Goal: Information Seeking & Learning: Learn about a topic

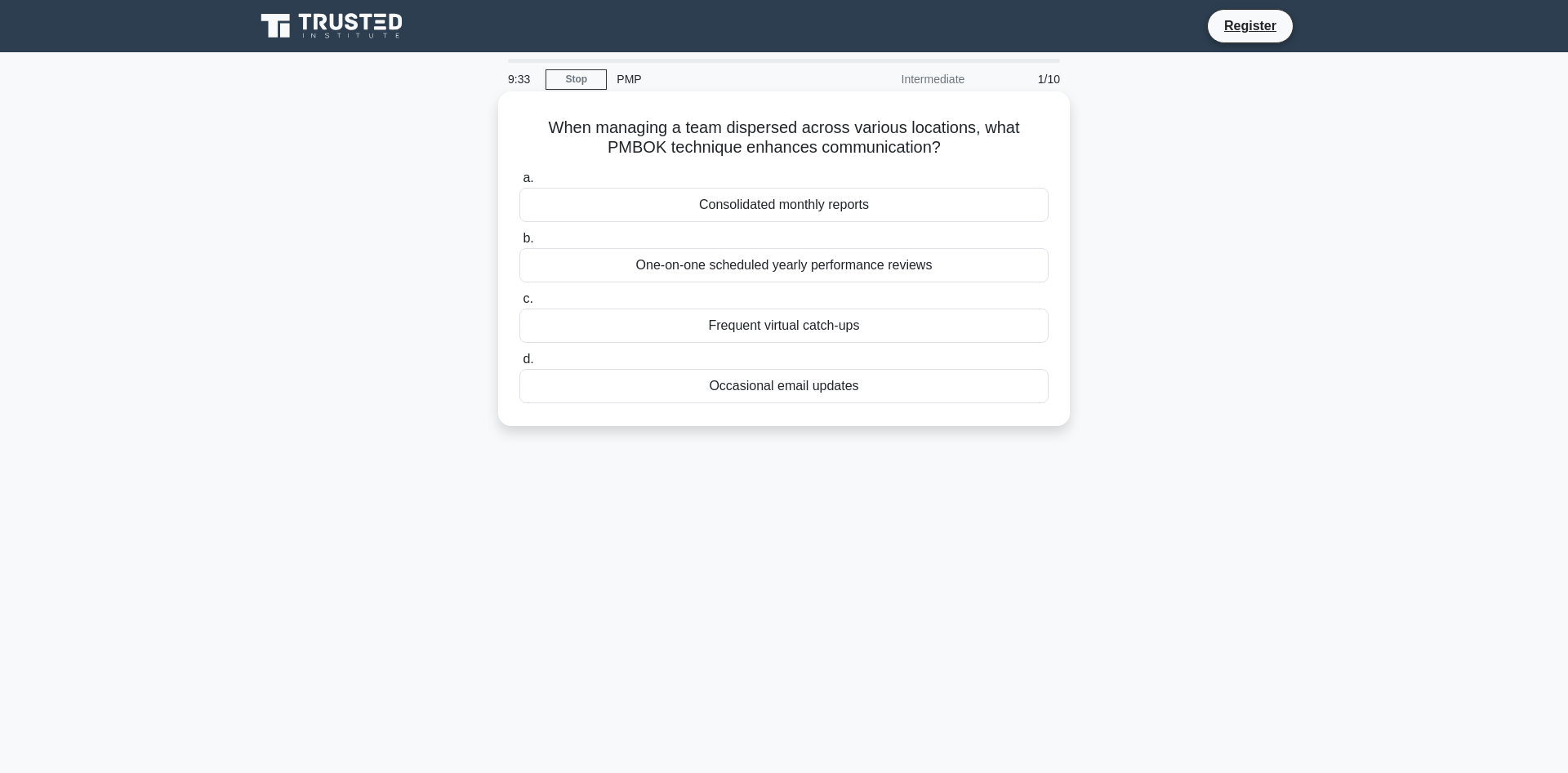
click at [786, 214] on div "Consolidated monthly reports" at bounding box center [784, 204] width 529 height 34
click at [520, 184] on input "a. Consolidated monthly reports" at bounding box center [520, 178] width 0 height 11
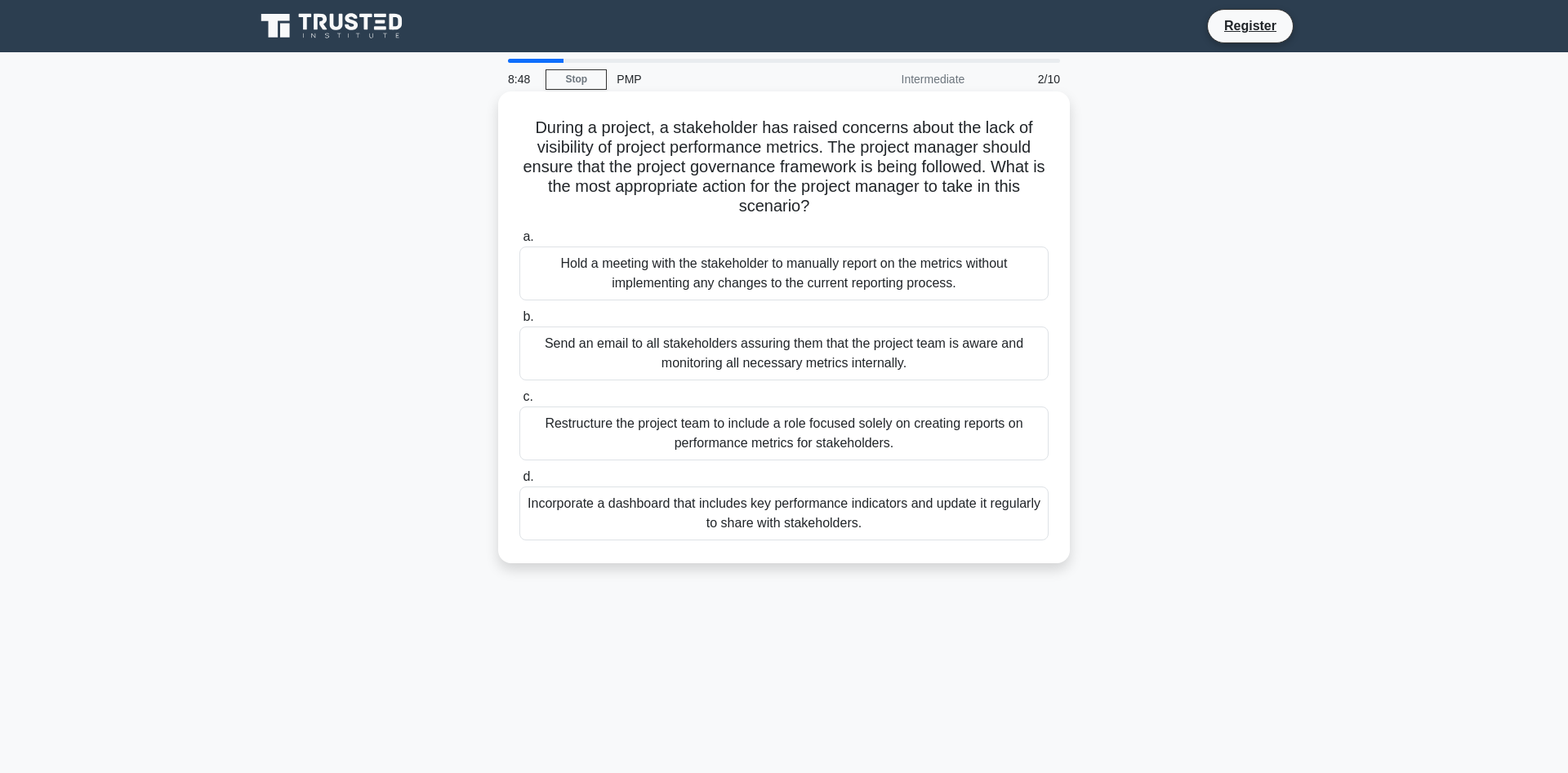
click at [830, 517] on div "Incorporate a dashboard that includes key performance indicators and update it …" at bounding box center [784, 513] width 529 height 54
click at [520, 482] on input "d. Incorporate a dashboard that includes key performance indicators and update …" at bounding box center [520, 477] width 0 height 11
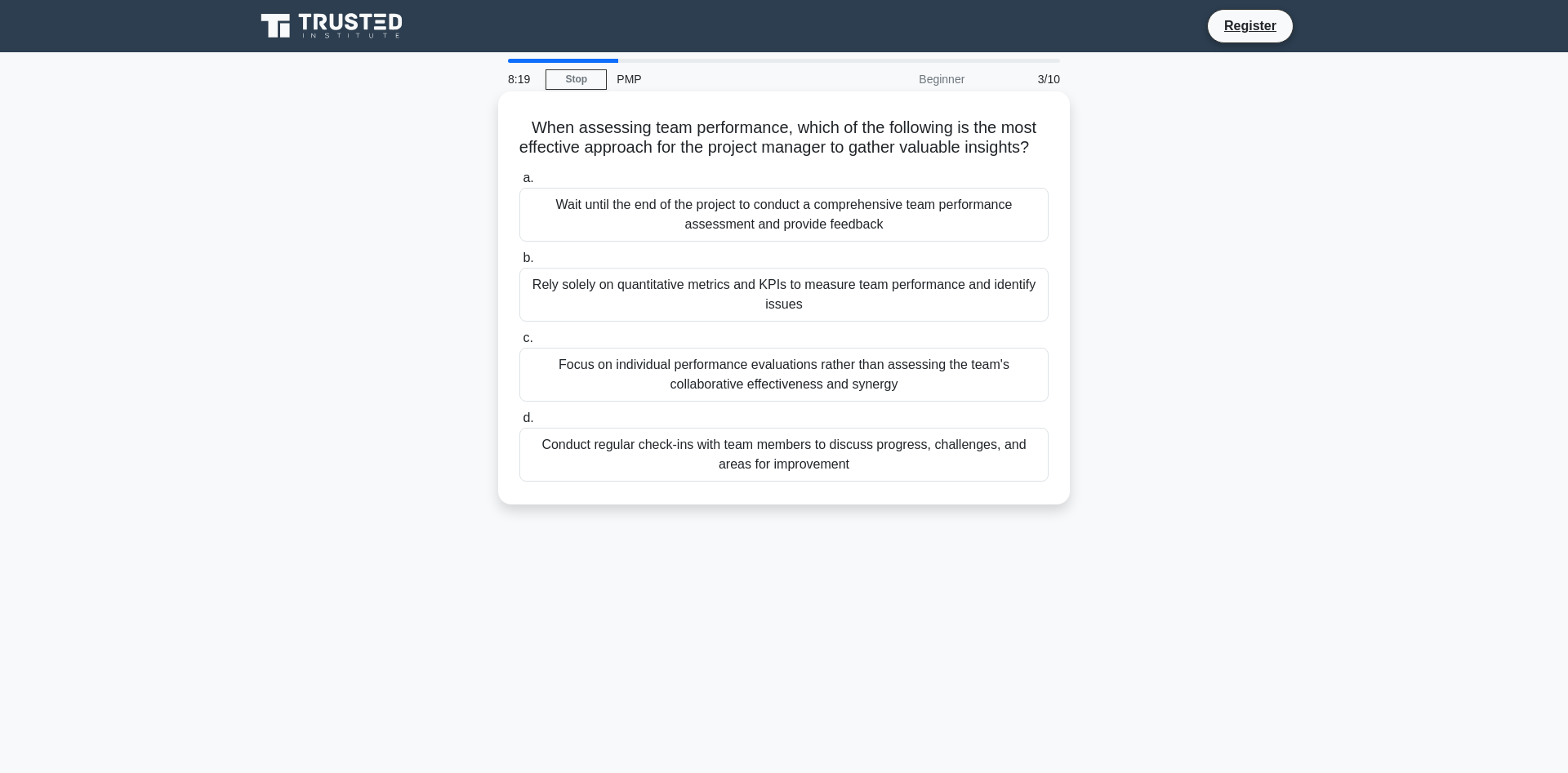
click at [690, 477] on div "Conduct regular check-ins with team members to discuss progress, challenges, an…" at bounding box center [784, 455] width 529 height 54
click at [520, 424] on input "d. Conduct regular check-ins with team members to discuss progress, challenges,…" at bounding box center [520, 418] width 0 height 11
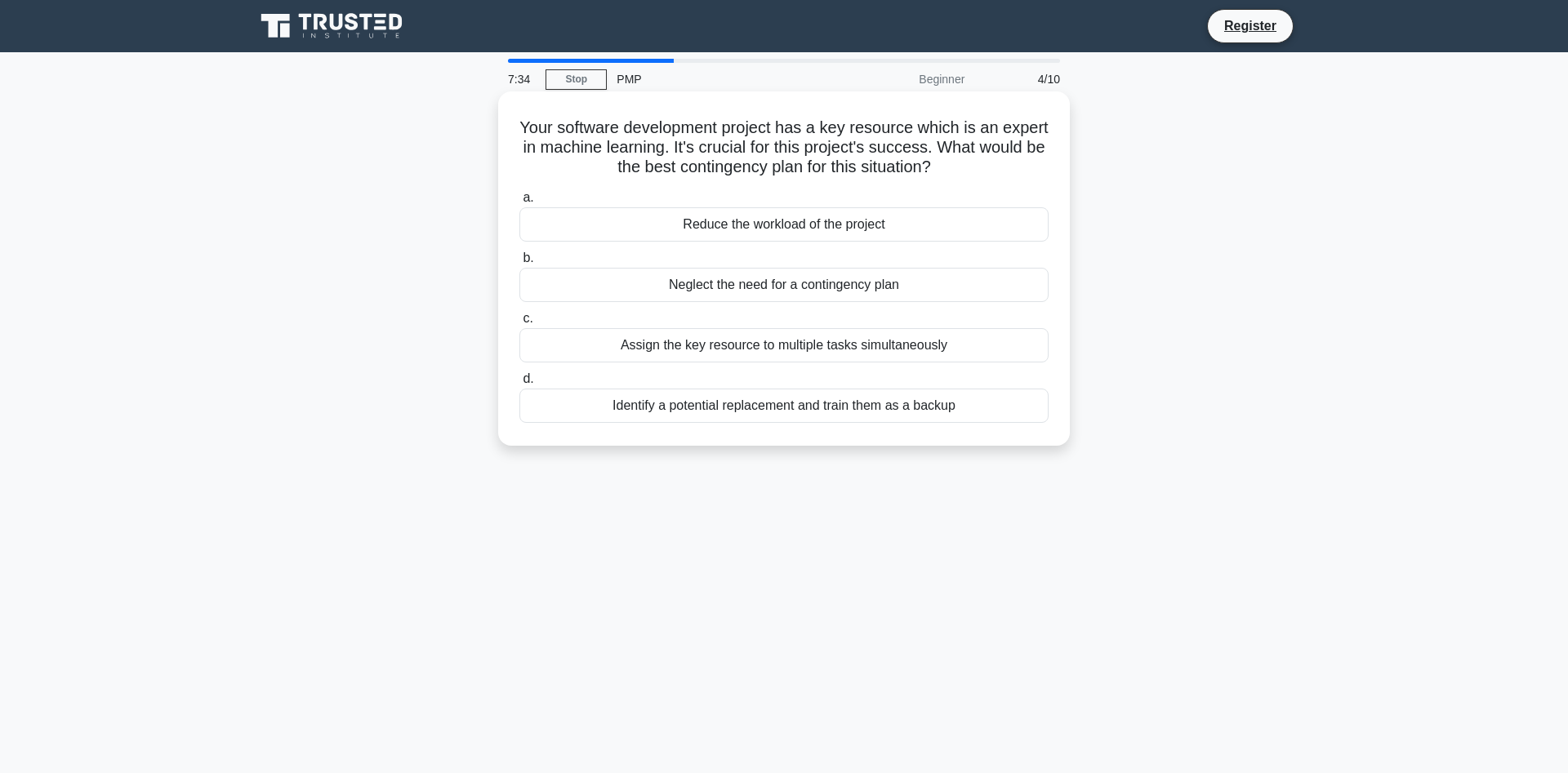
click at [649, 414] on div "Identify a potential replacement and train them as a backup" at bounding box center [784, 405] width 529 height 34
click at [520, 385] on input "d. Identify a potential replacement and train them as a backup" at bounding box center [520, 379] width 0 height 11
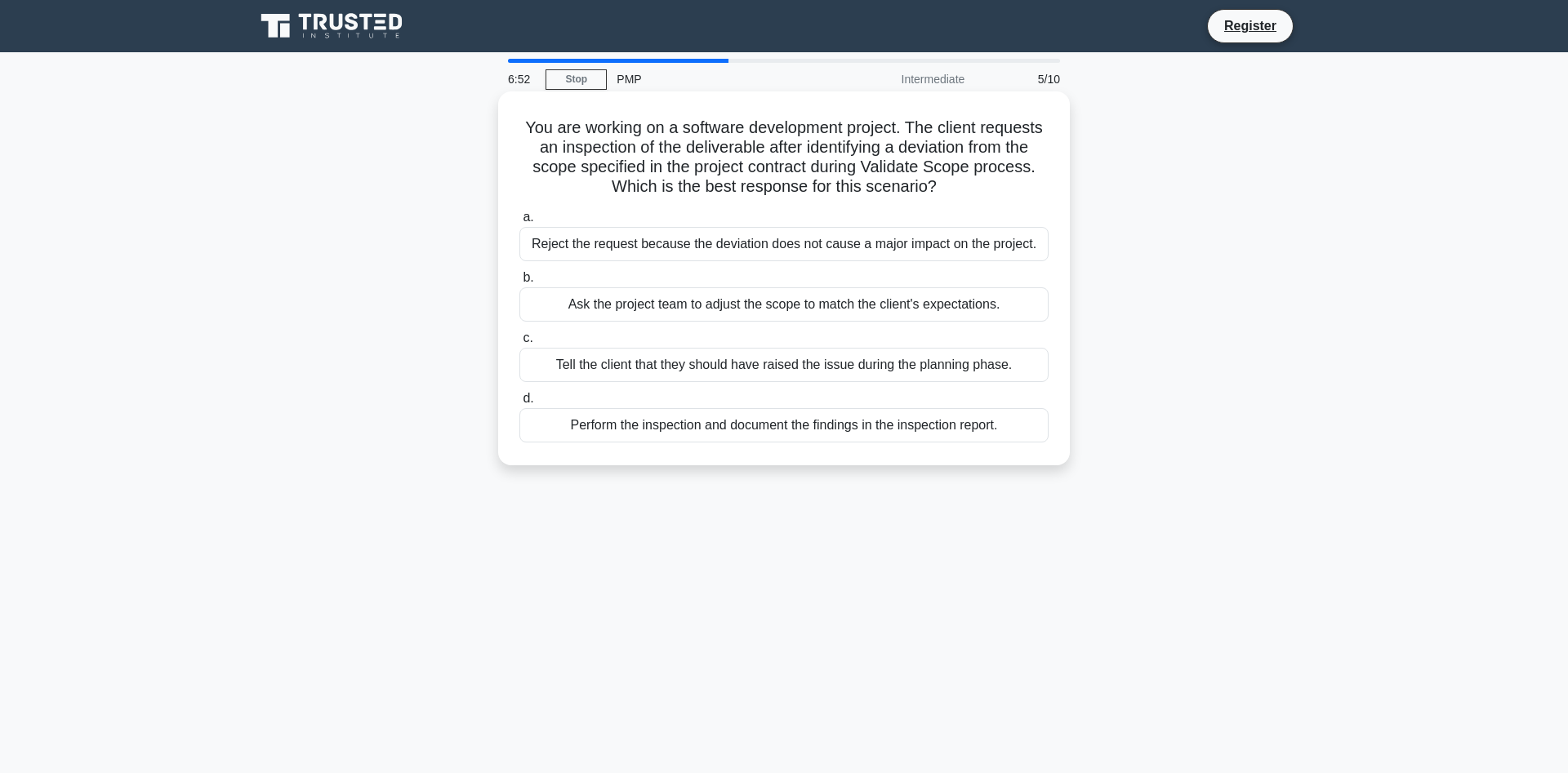
click at [680, 314] on div "Ask the project team to adjust the scope to match the client's expectations." at bounding box center [784, 304] width 529 height 34
click at [520, 283] on input "b. Ask the project team to adjust the scope to match the client's expectations." at bounding box center [520, 278] width 0 height 11
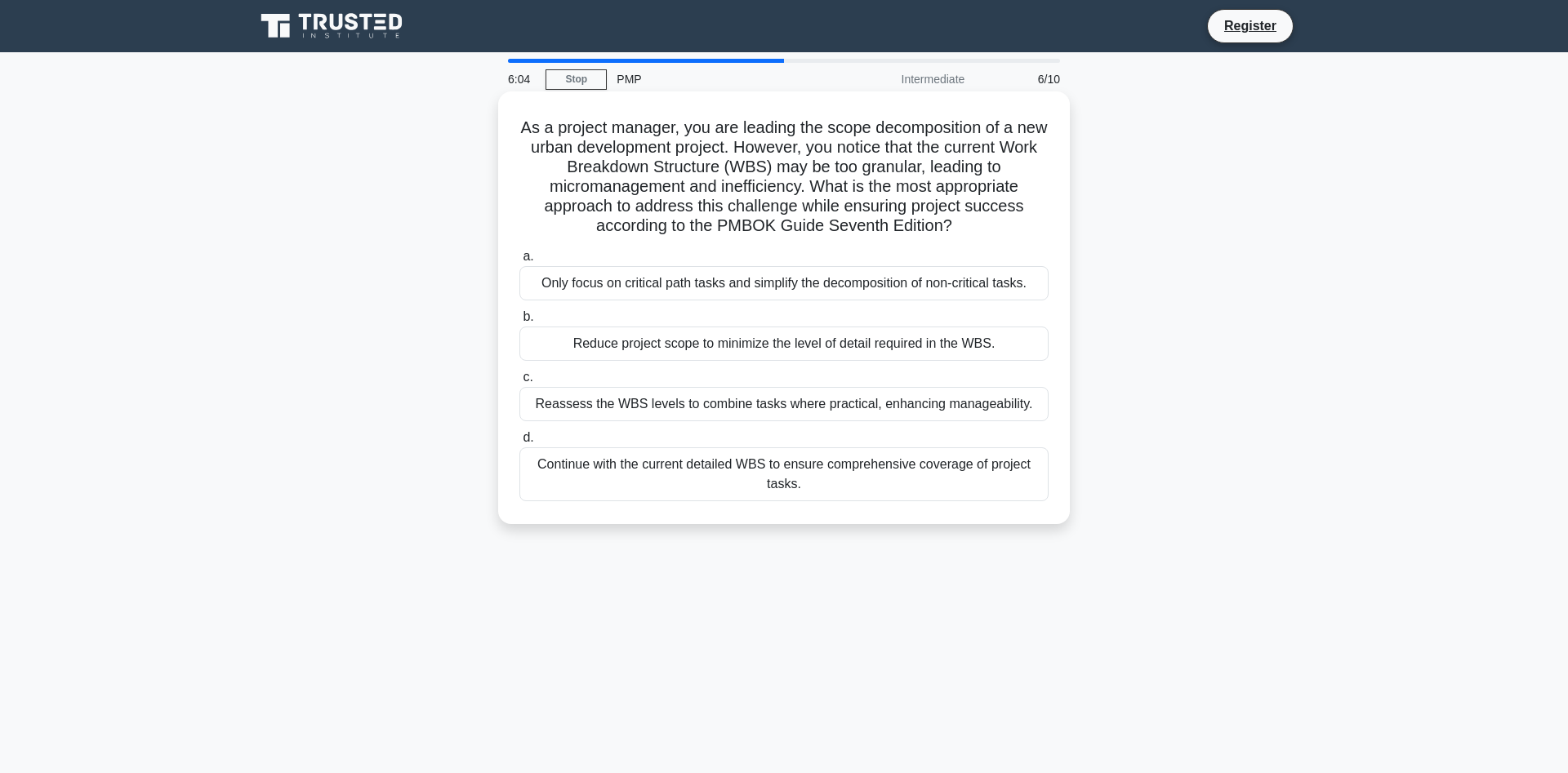
click at [732, 414] on div "Reassess the WBS levels to combine tasks where practical, enhancing manageabili…" at bounding box center [784, 404] width 529 height 34
click at [520, 383] on input "c. Reassess the WBS levels to combine tasks where practical, enhancing manageab…" at bounding box center [520, 377] width 0 height 11
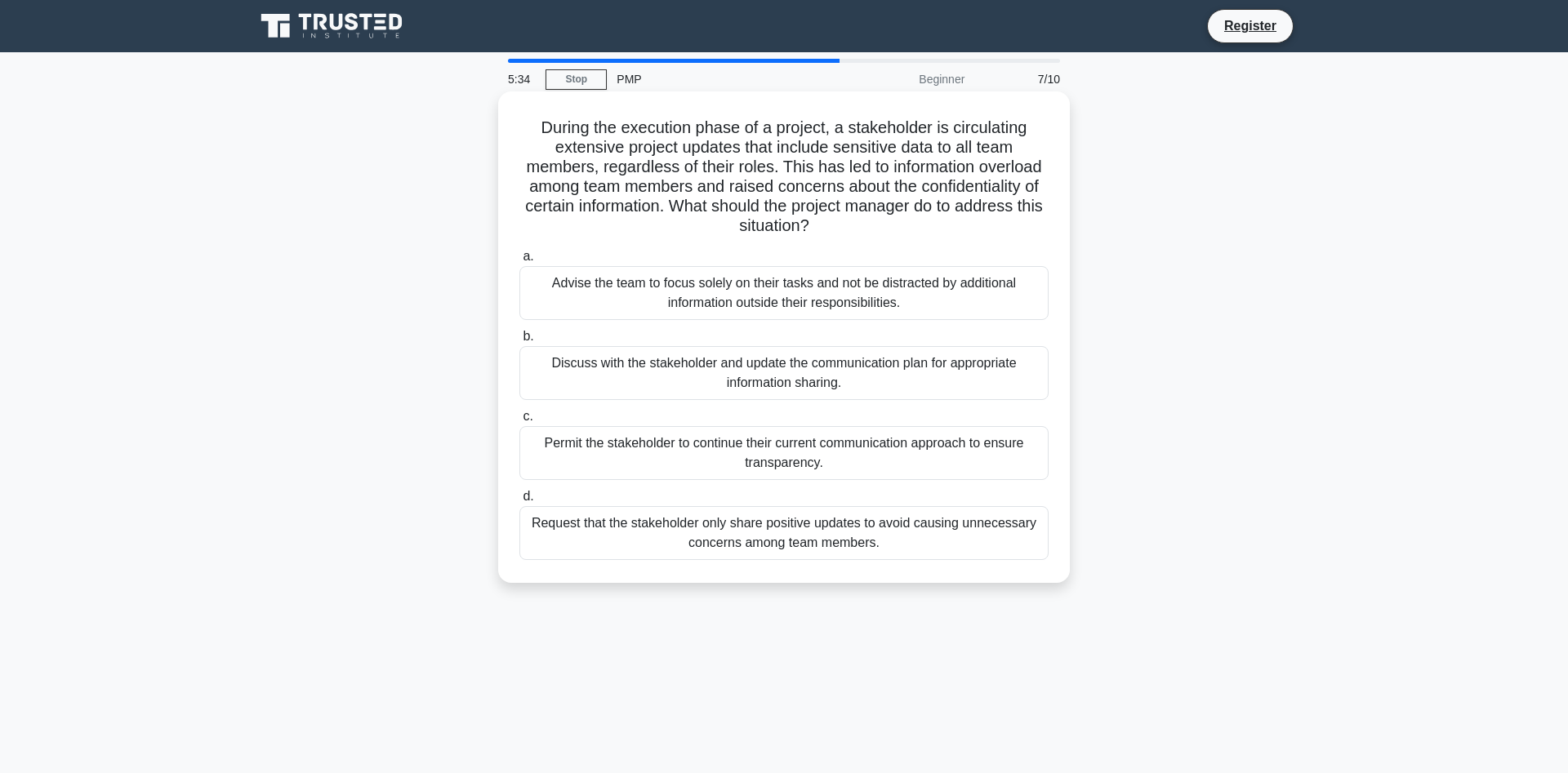
click at [795, 386] on div "Discuss with the stakeholder and update the communication plan for appropriate …" at bounding box center [784, 372] width 529 height 54
click at [520, 342] on input "b. Discuss with the stakeholder and update the communication plan for appropria…" at bounding box center [520, 337] width 0 height 11
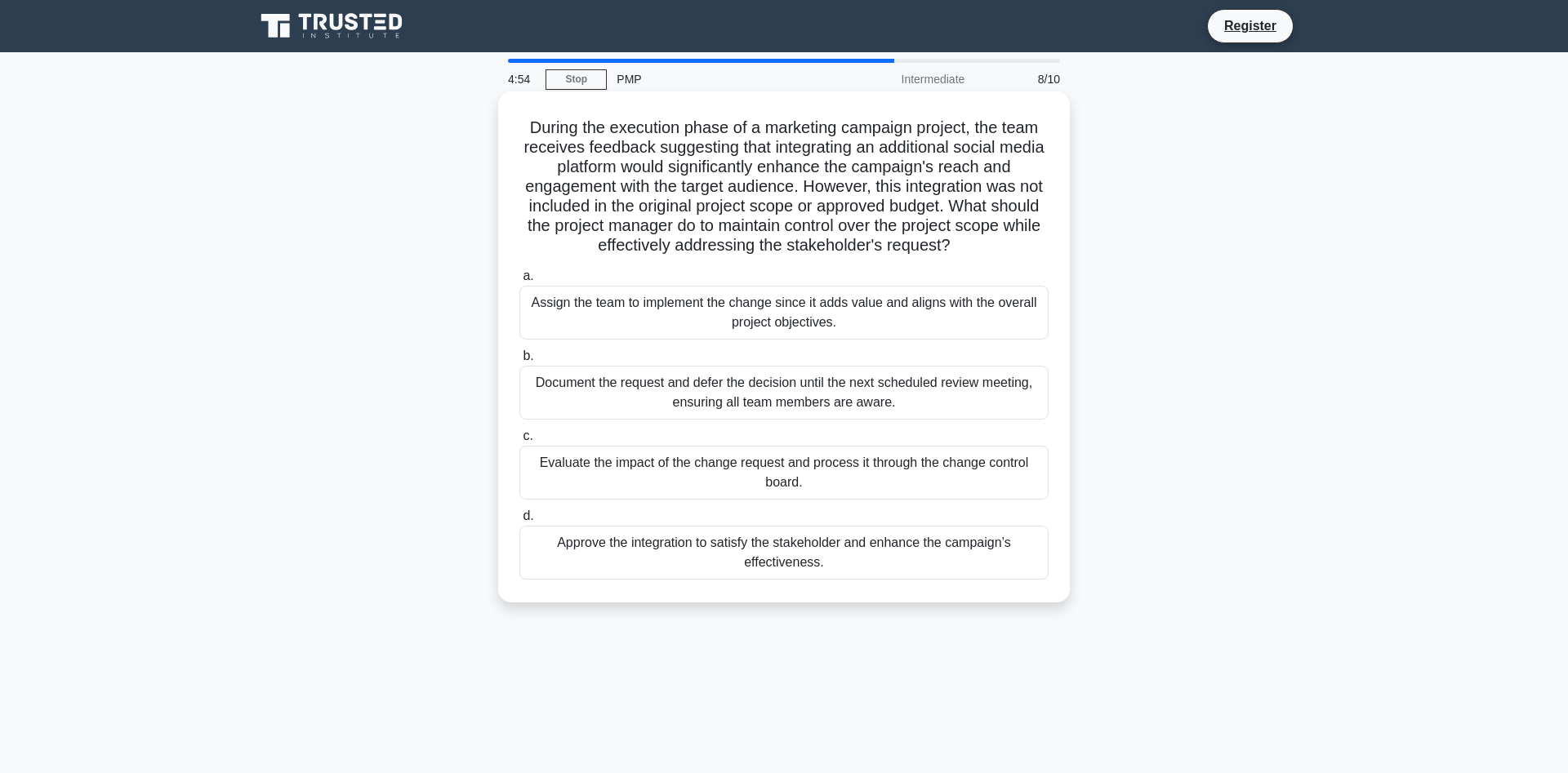
click at [744, 489] on div "Evaluate the impact of the change request and process it through the change con…" at bounding box center [784, 472] width 529 height 54
click at [520, 441] on input "c. Evaluate the impact of the change request and process it through the change …" at bounding box center [520, 436] width 0 height 11
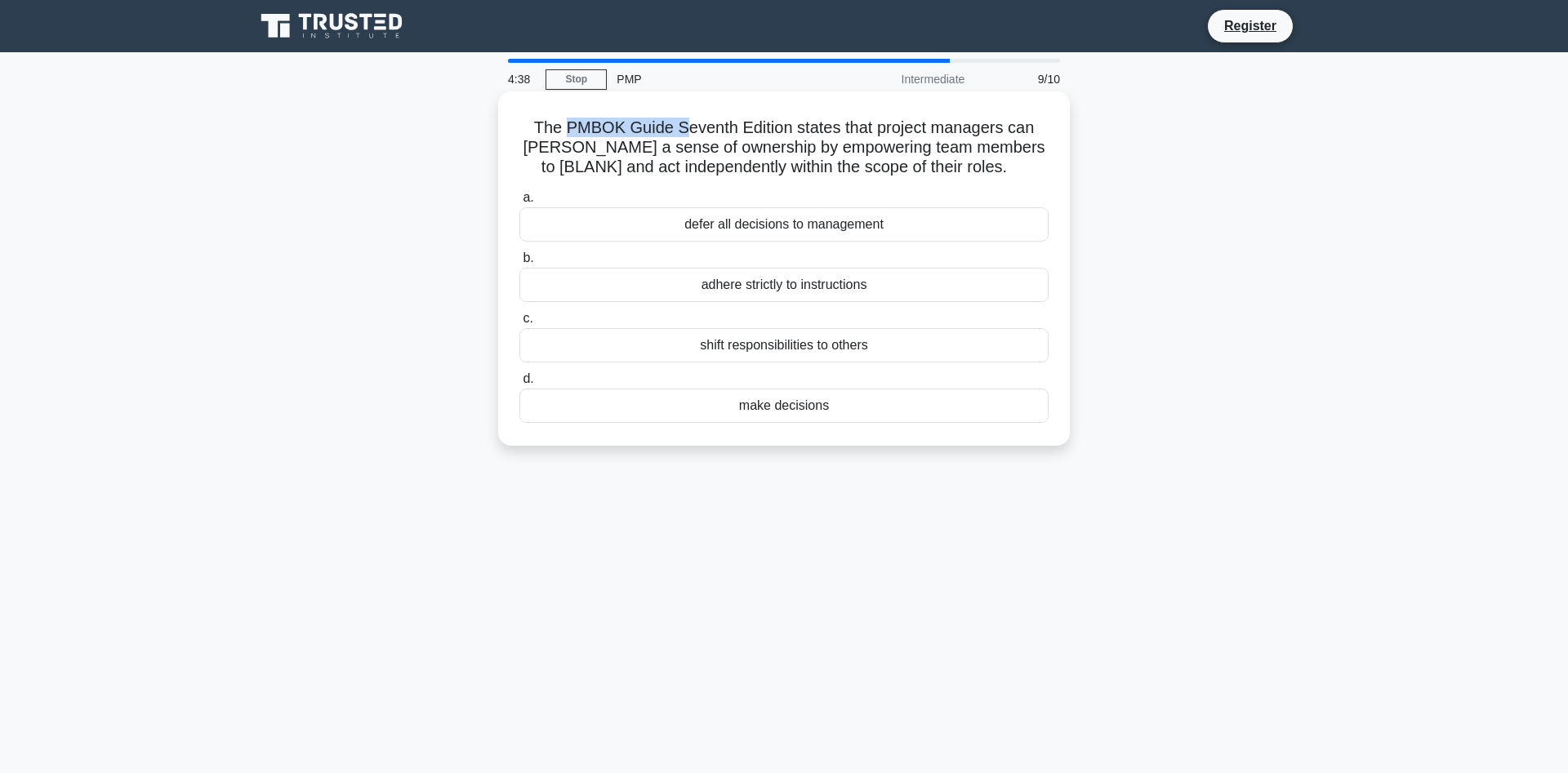
drag, startPoint x: 570, startPoint y: 126, endPoint x: 699, endPoint y: 134, distance: 129.2
click at [683, 131] on h5 "The PMBOK Guide Seventh Edition states that project managers can foster a sense…" at bounding box center [784, 147] width 532 height 61
click at [786, 127] on h5 "The PMBOK Guide Seventh Edition states that project managers can foster a sense…" at bounding box center [784, 147] width 532 height 61
drag, startPoint x: 571, startPoint y: 129, endPoint x: 789, endPoint y: 119, distance: 218.2
click at [789, 119] on h5 "The PMBOK Guide Seventh Edition states that project managers can foster a sense…" at bounding box center [784, 147] width 532 height 61
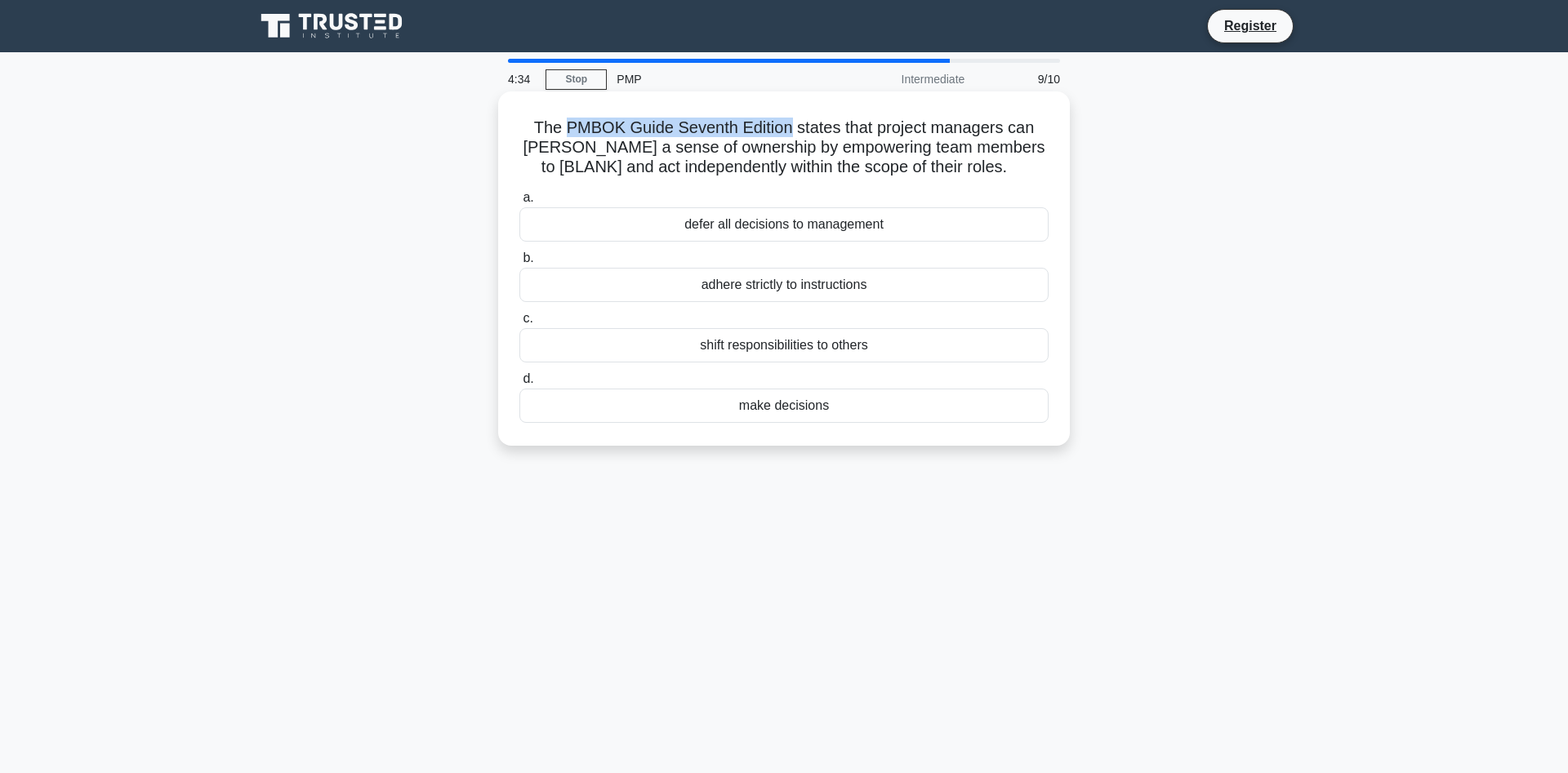
copy h5 "PMBOK Guide Seventh Edition"
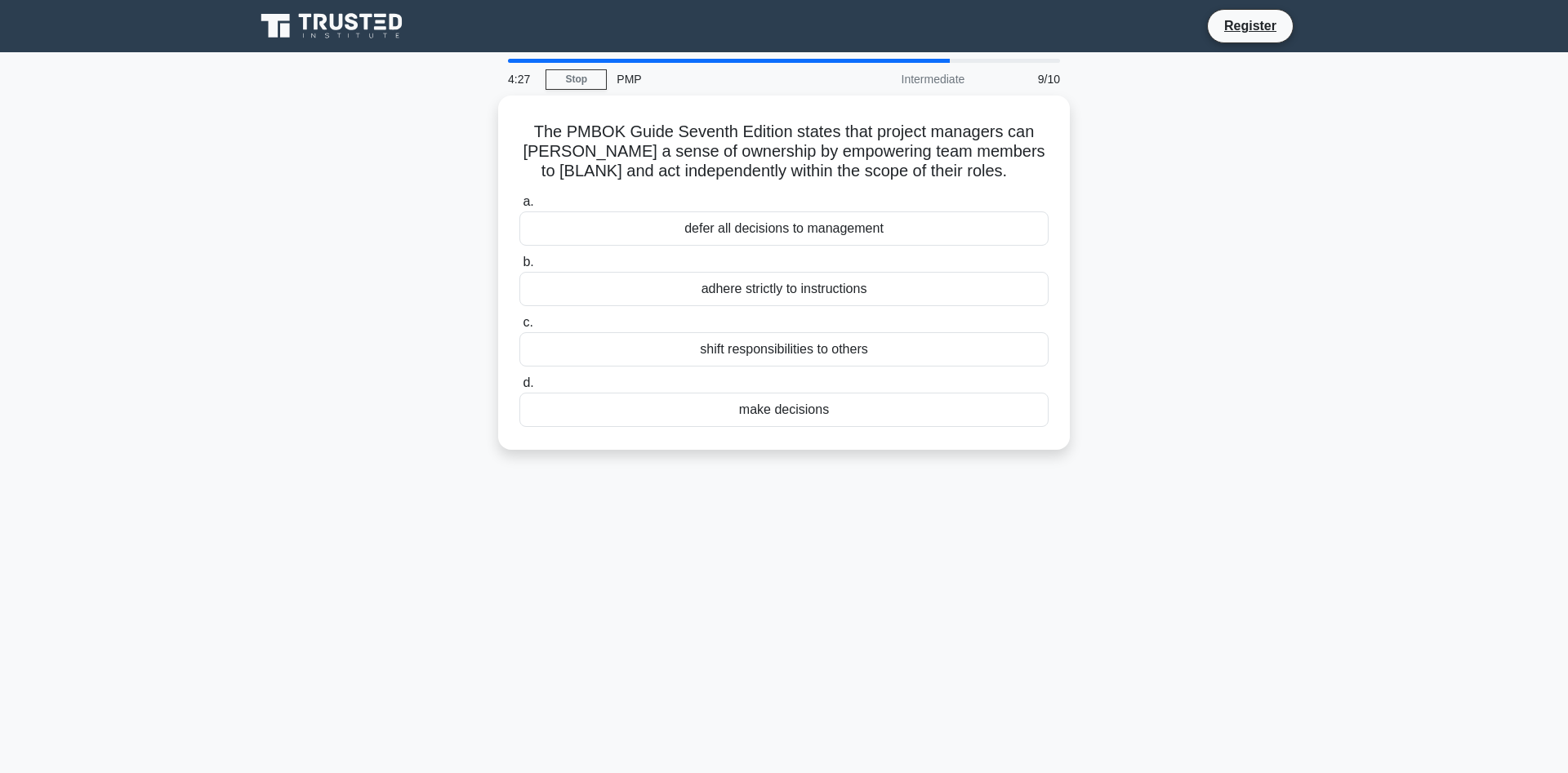
click at [1327, 355] on main "4:27 Stop PMP Intermediate 9/10 The PMBOK Guide Seventh Edition states that pro…" at bounding box center [784, 467] width 1568 height 830
click at [764, 415] on div "make decisions" at bounding box center [784, 405] width 529 height 34
click at [520, 385] on input "d. make decisions" at bounding box center [520, 379] width 0 height 11
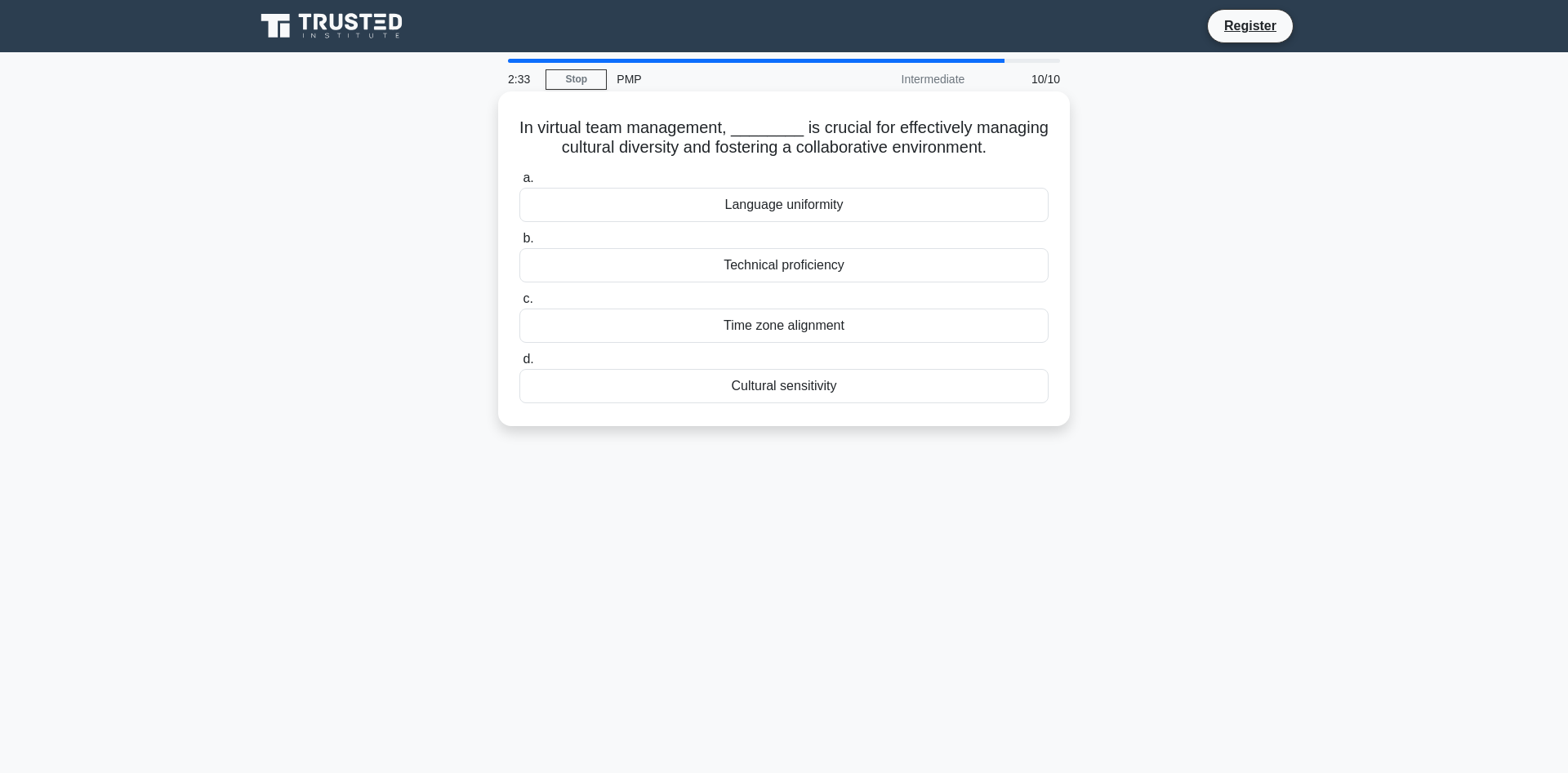
click at [698, 206] on div "Language uniformity" at bounding box center [784, 204] width 529 height 34
click at [520, 184] on input "a. Language uniformity" at bounding box center [520, 178] width 0 height 11
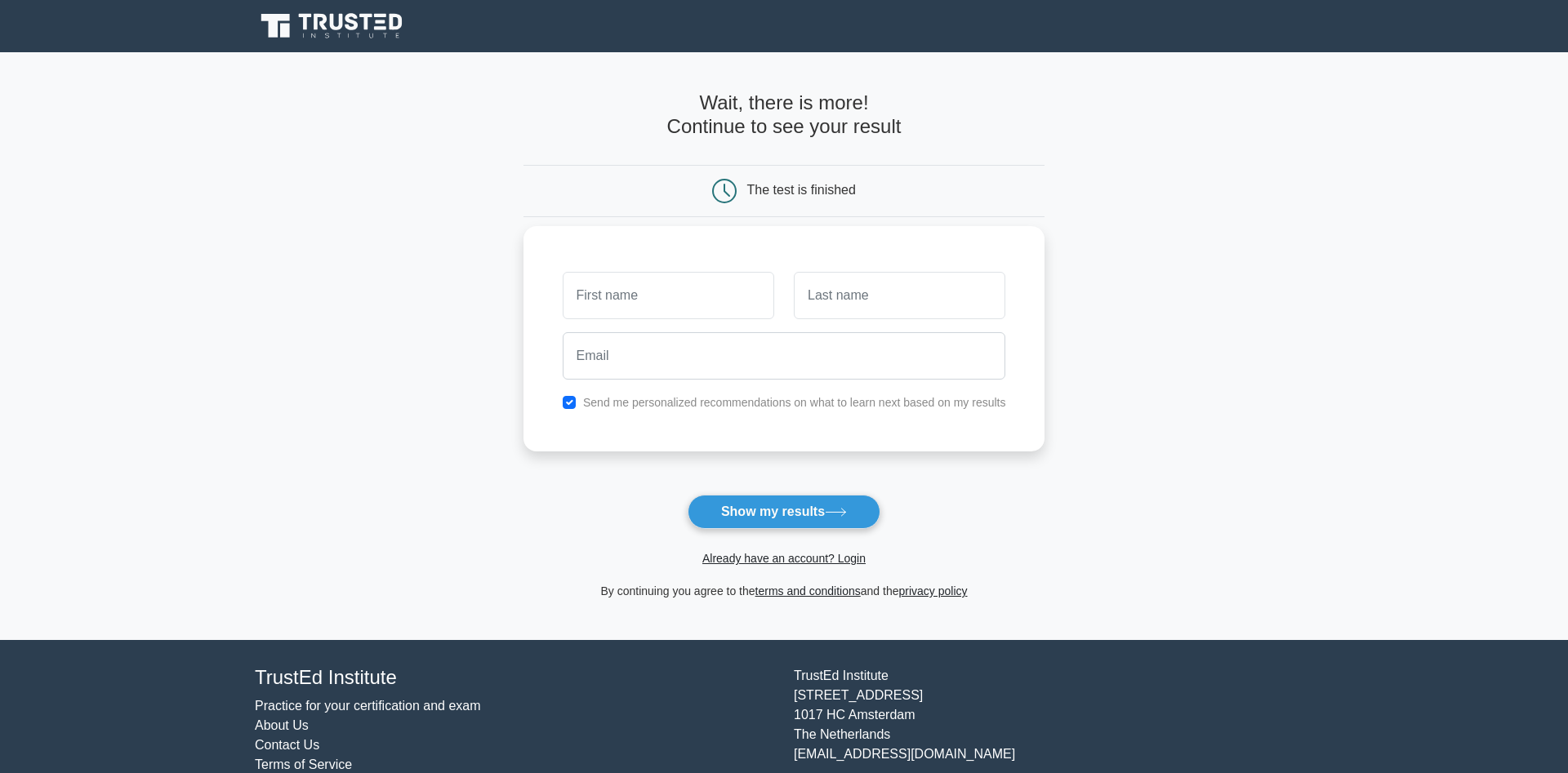
click at [643, 286] on input "text" at bounding box center [668, 295] width 211 height 47
type input "Umme"
click at [835, 300] on input "text" at bounding box center [900, 295] width 211 height 47
type input "Abiha"
click at [721, 357] on input "email" at bounding box center [784, 356] width 443 height 47
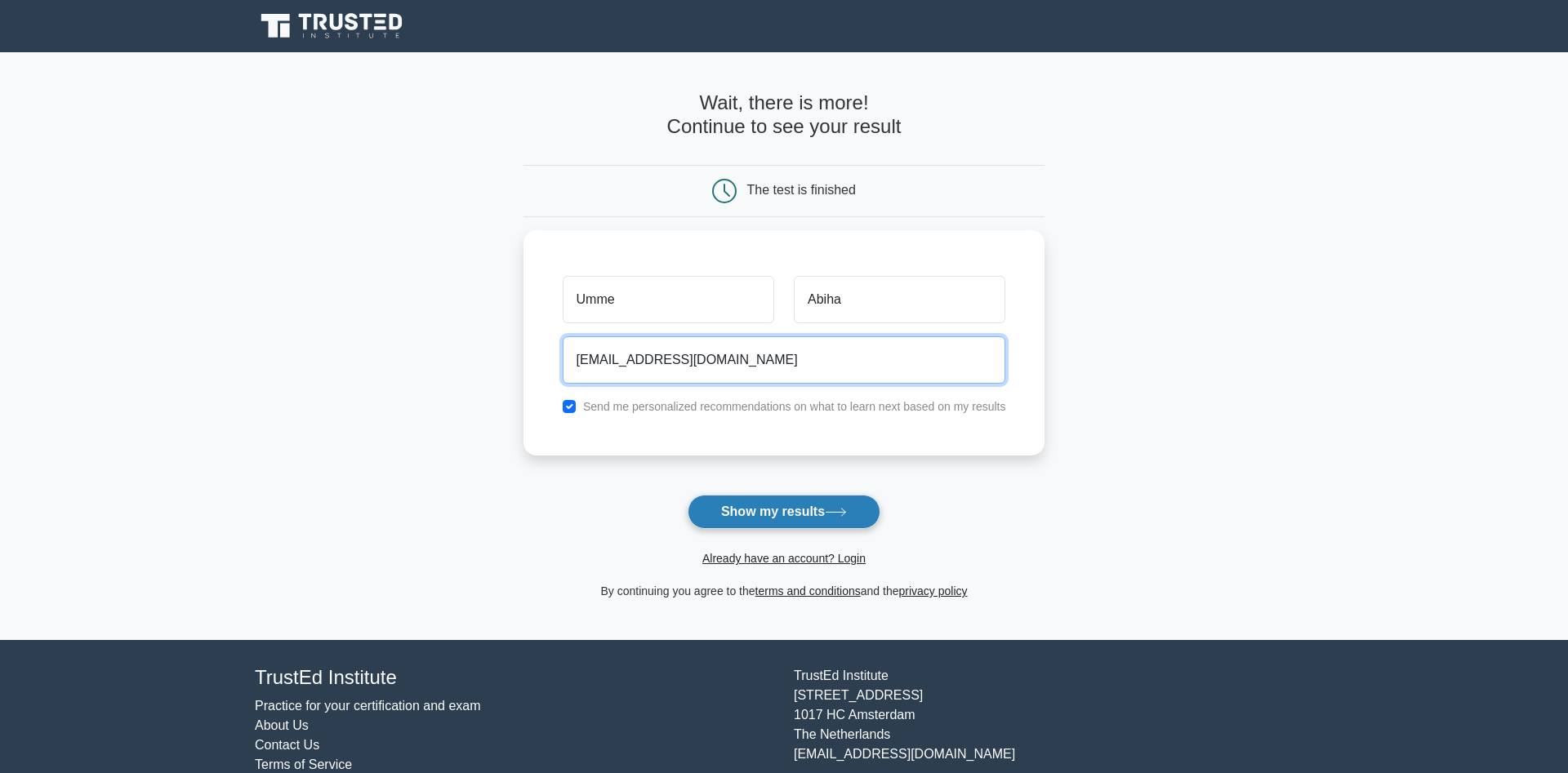
type input "abiha.1@iitj.ac.in"
click at [801, 519] on button "Show my results" at bounding box center [784, 511] width 193 height 34
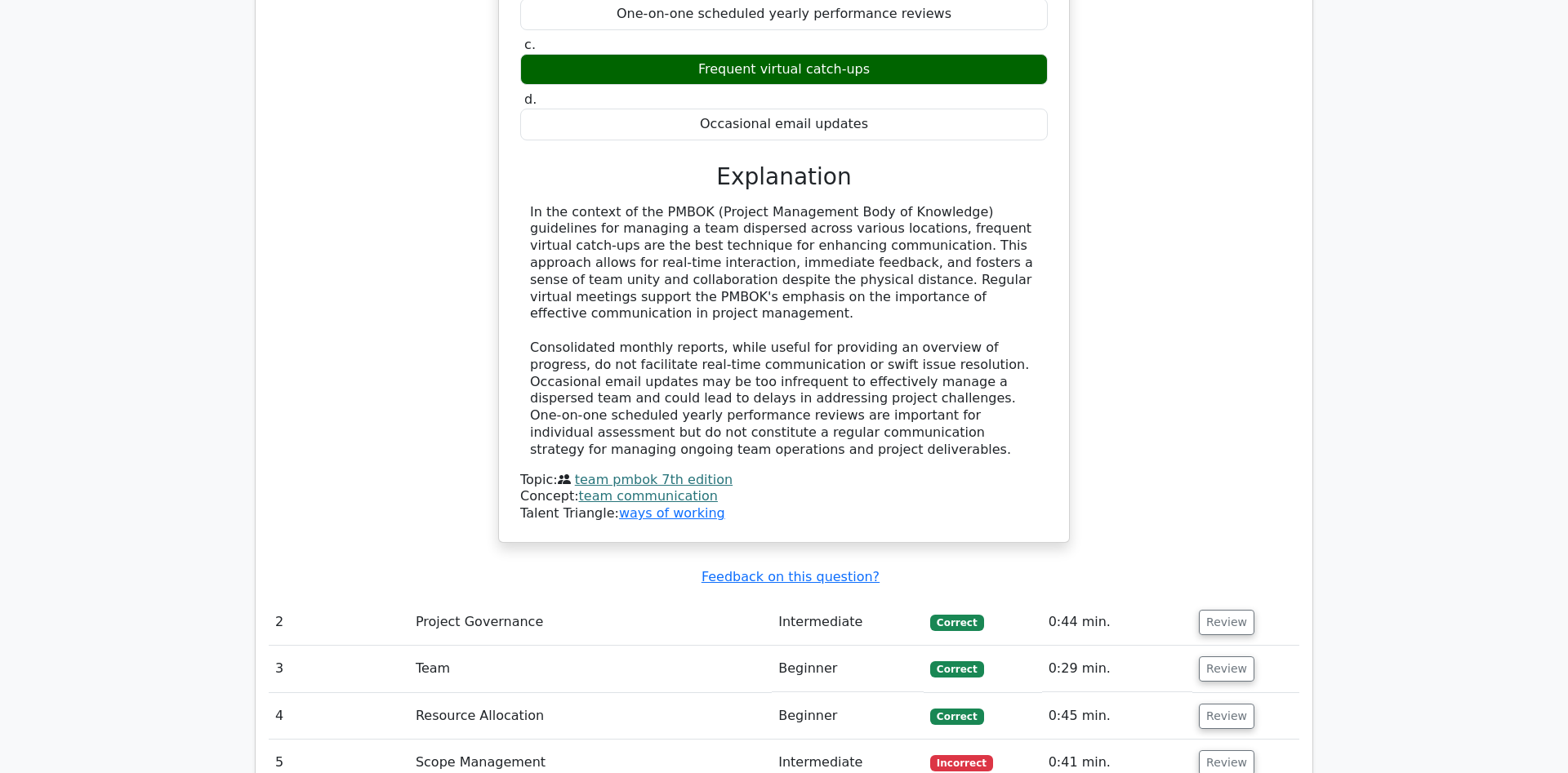
scroll to position [1998, 0]
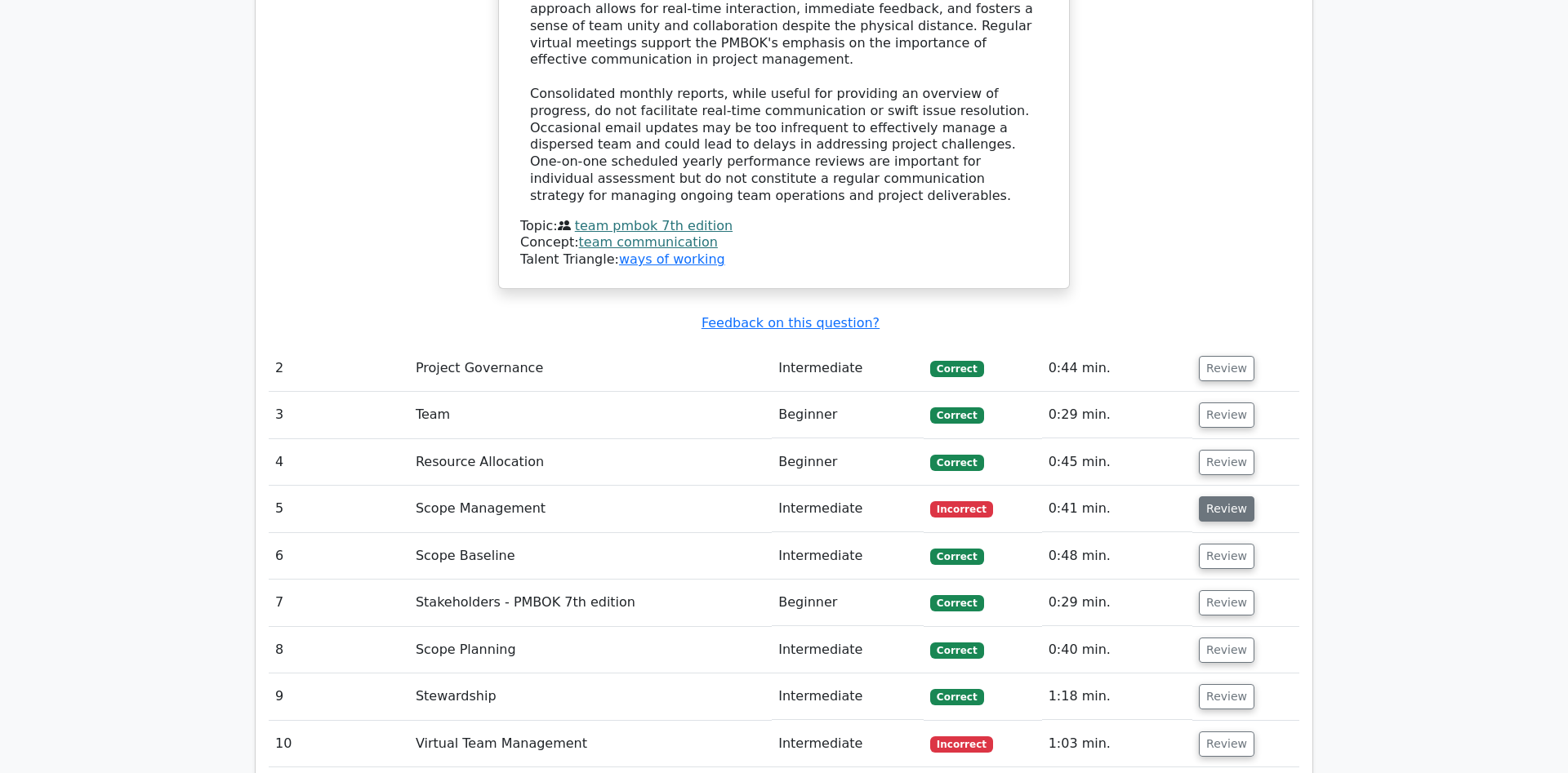
click at [1220, 496] on button "Review" at bounding box center [1226, 509] width 56 height 25
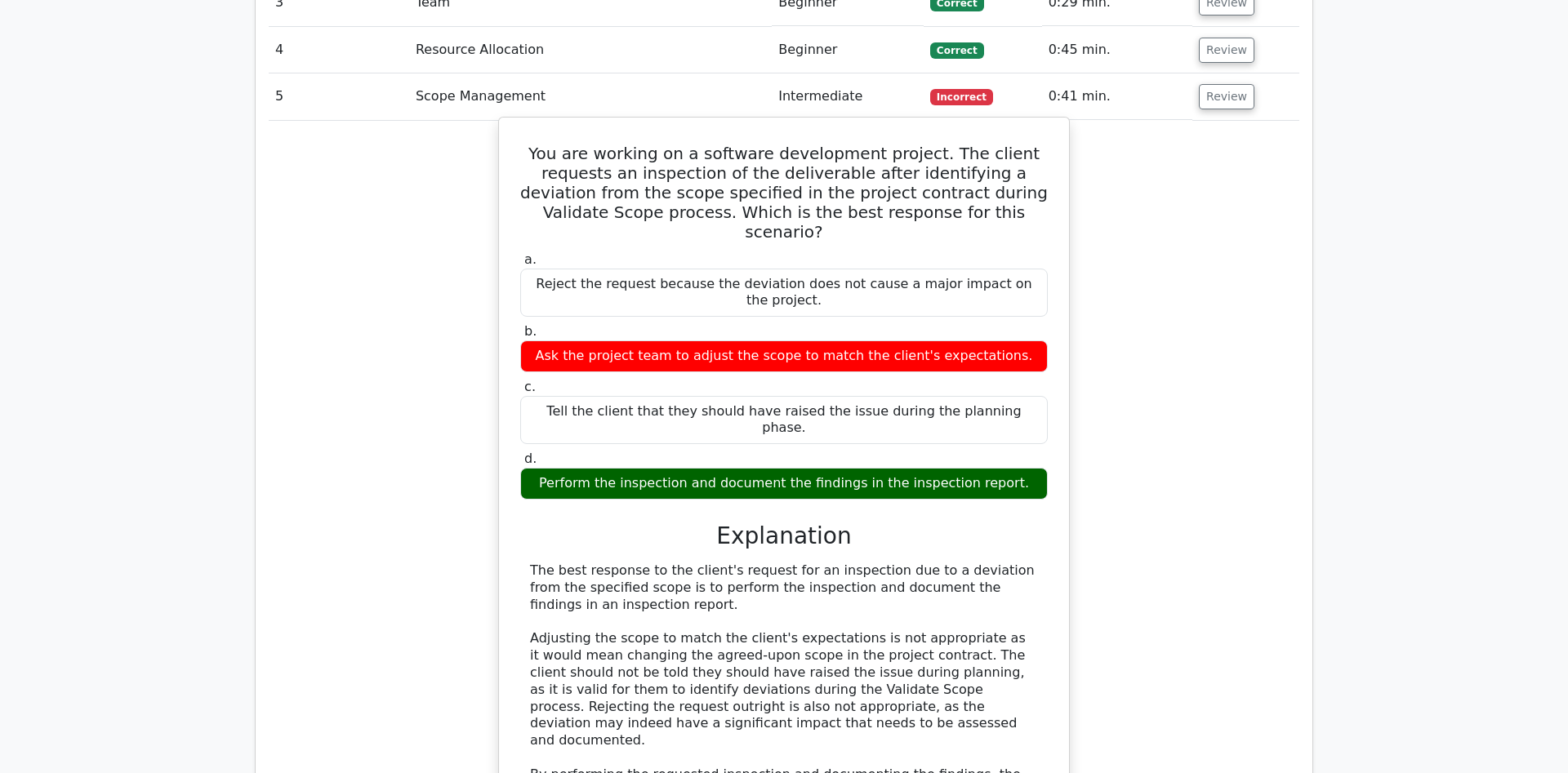
scroll to position [2248, 0]
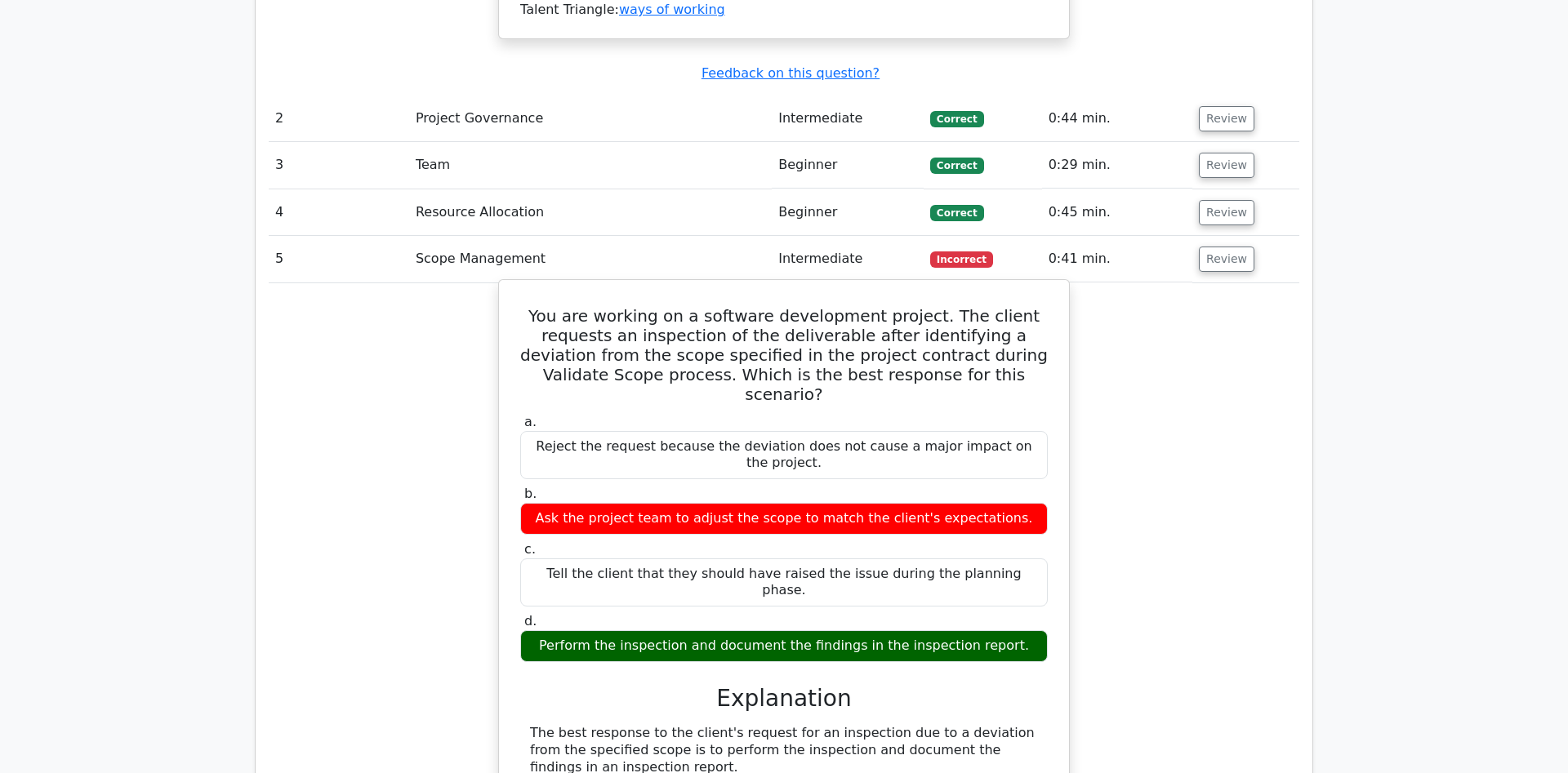
click at [732, 630] on div "Perform the inspection and document the findings in the inspection report." at bounding box center [784, 646] width 527 height 32
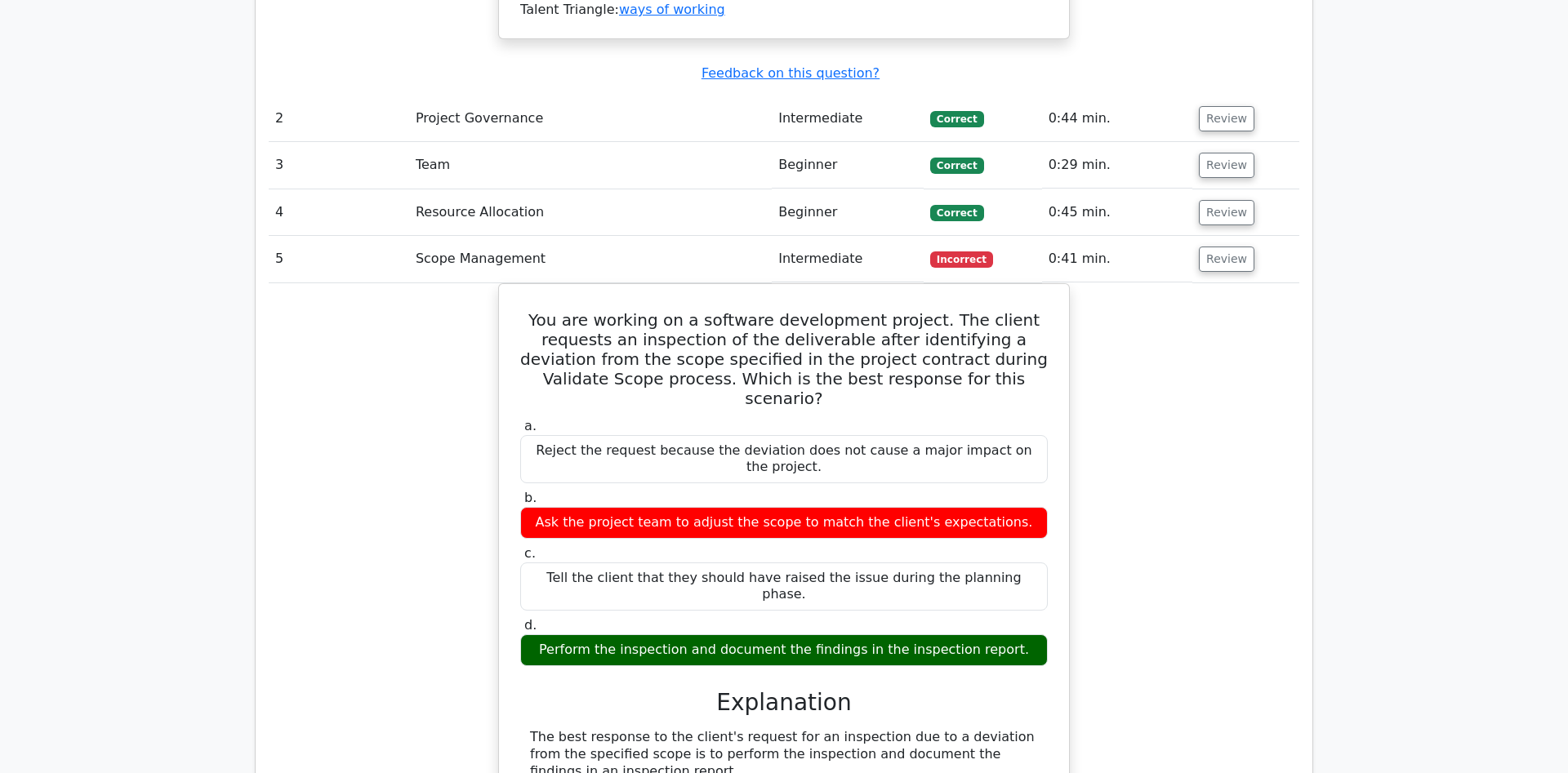
click at [1105, 494] on div "You are working on a software development project. The client requests an inspe…" at bounding box center [783, 694] width 1030 height 822
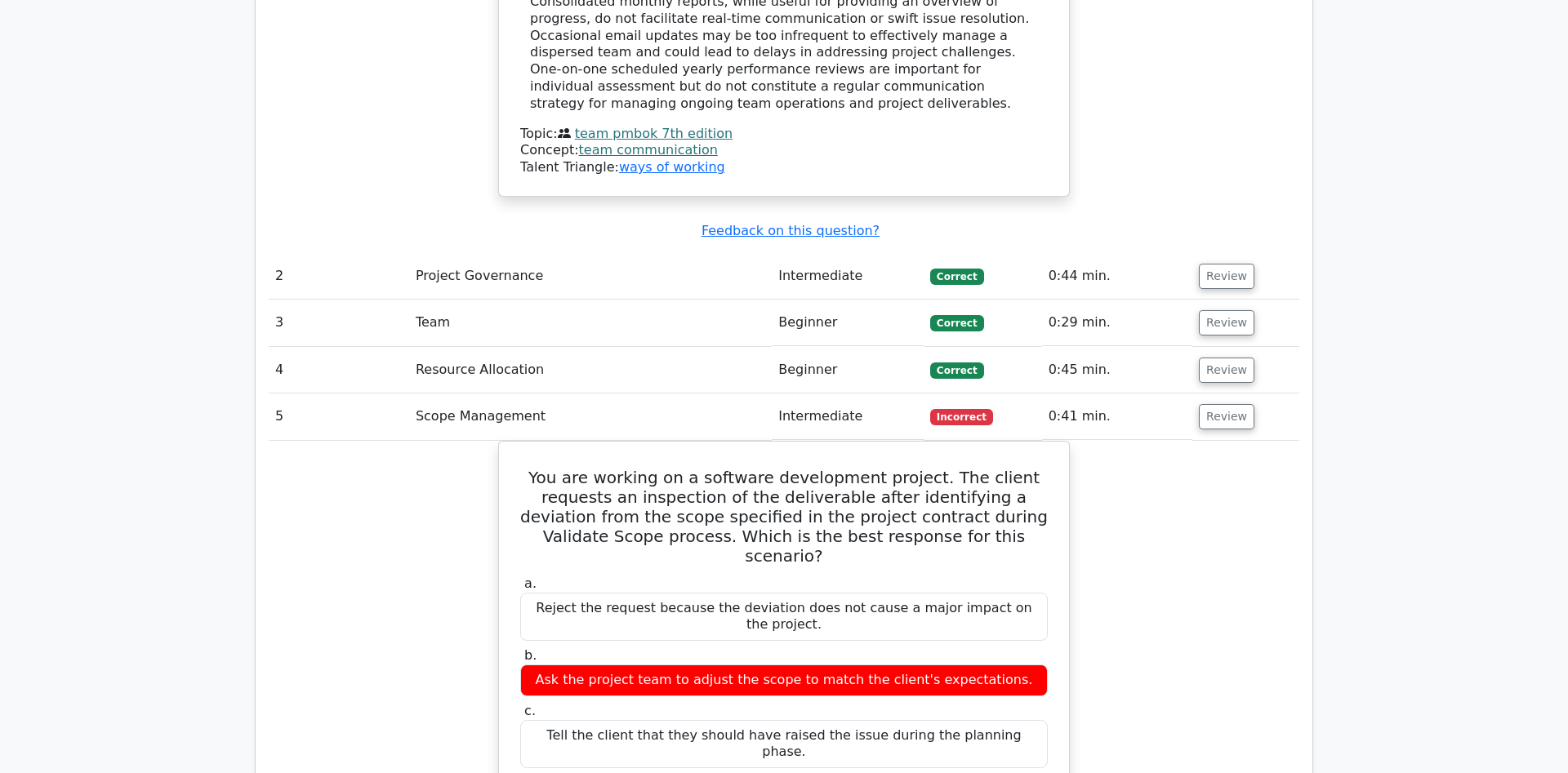
scroll to position [1998, 0]
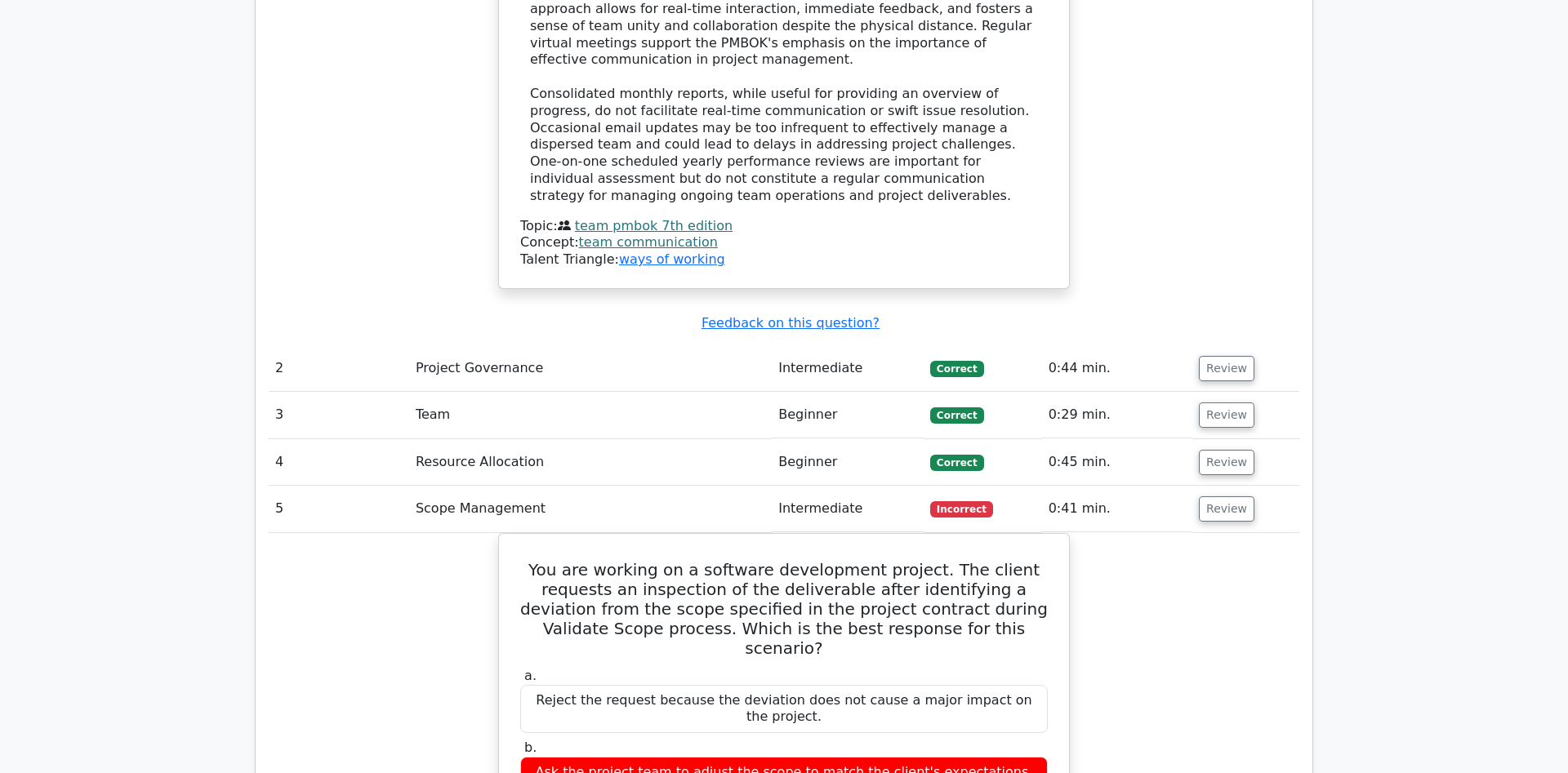
click at [1220, 496] on button "Review" at bounding box center [1226, 509] width 56 height 25
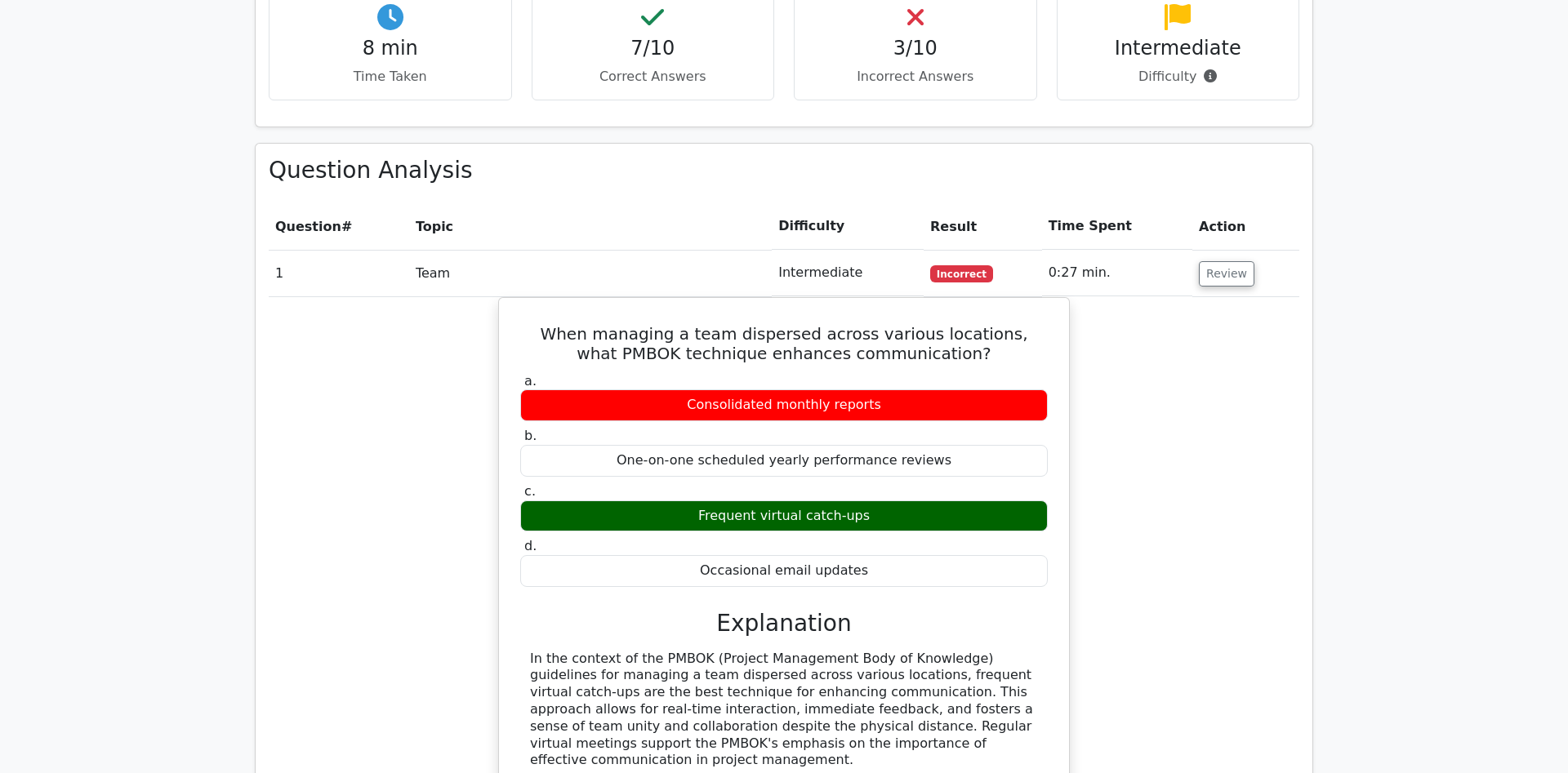
scroll to position [1249, 0]
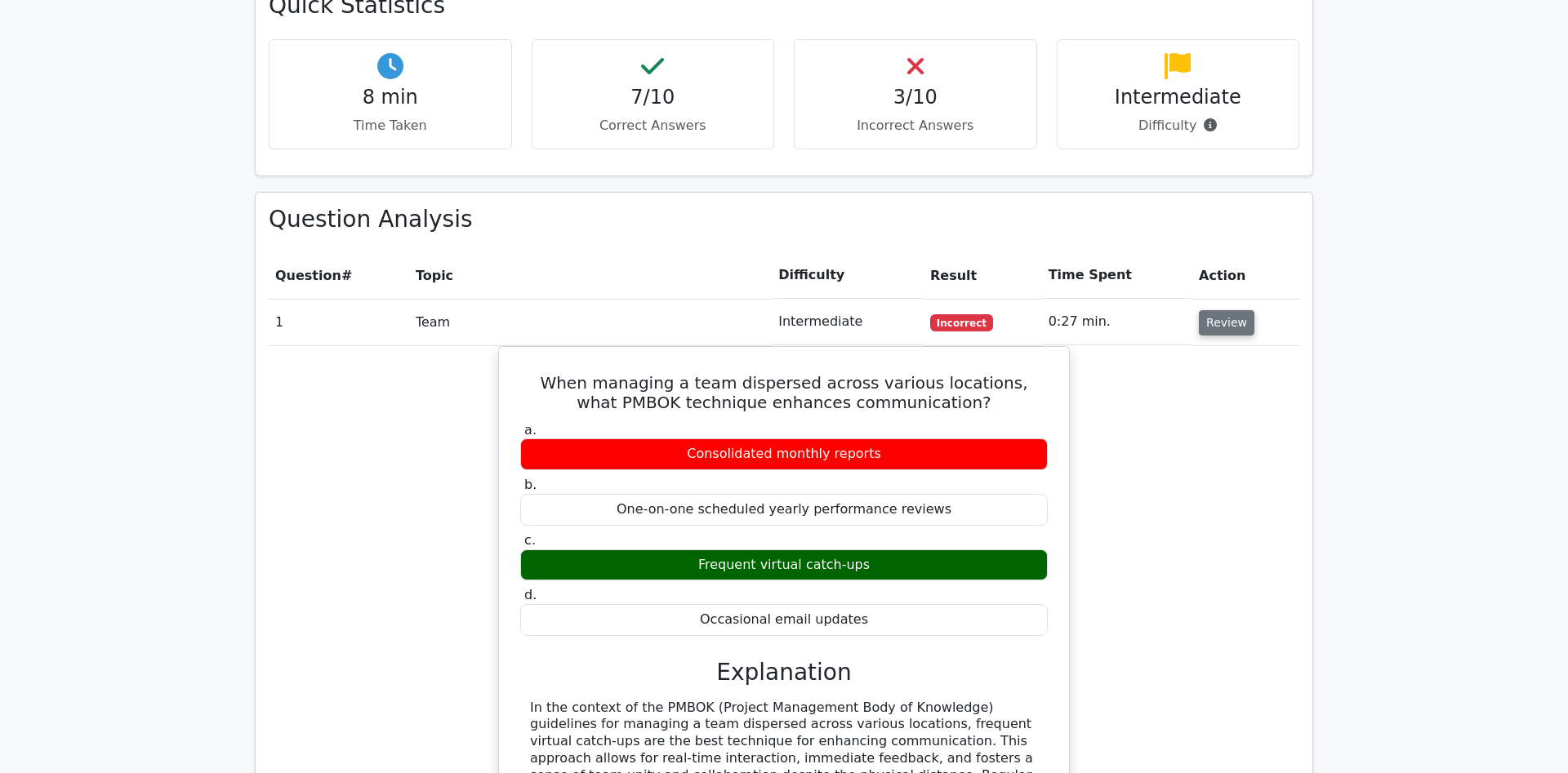
click at [1201, 310] on button "Review" at bounding box center [1226, 322] width 56 height 25
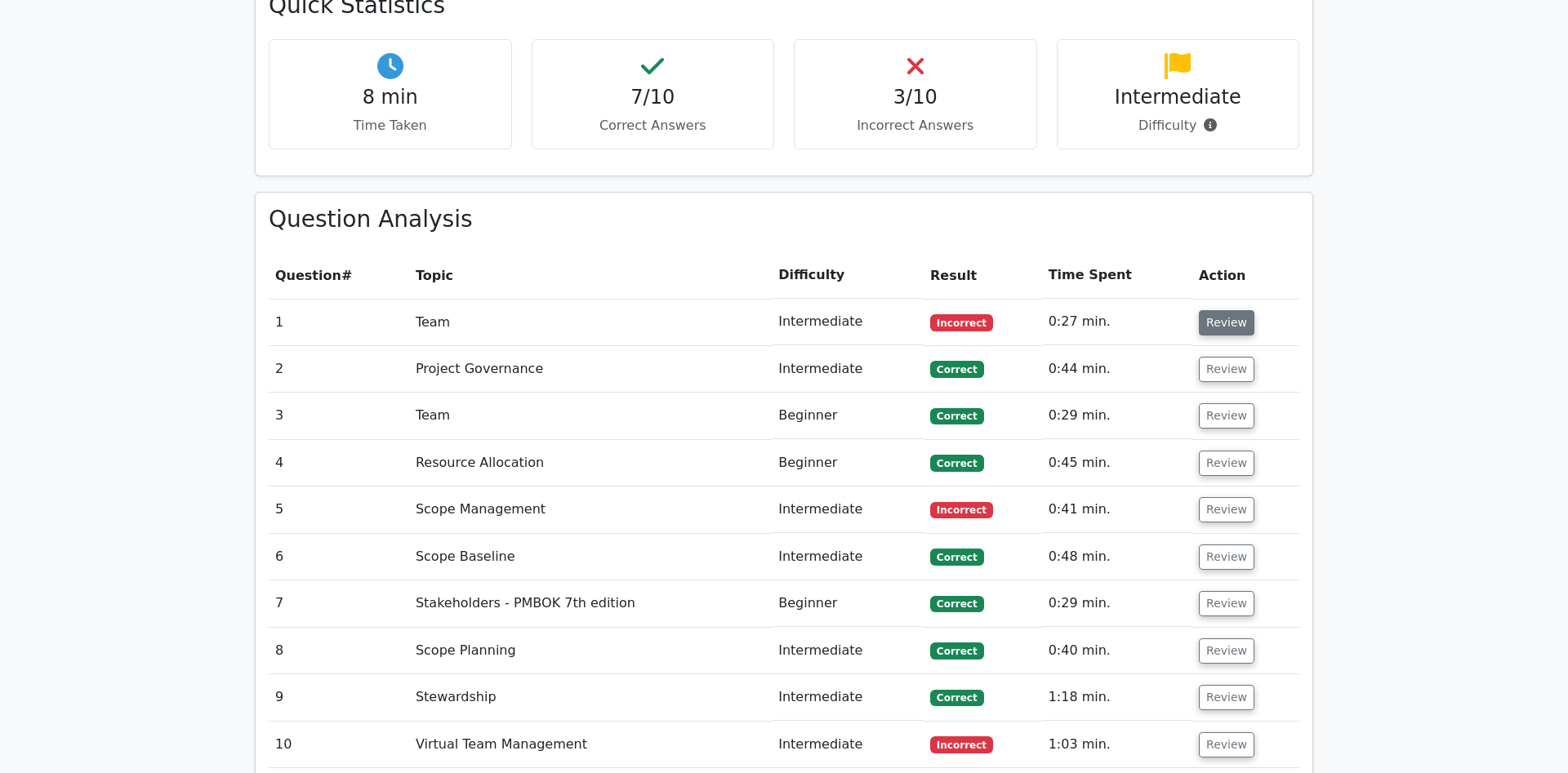
click at [1201, 310] on button "Review" at bounding box center [1226, 322] width 56 height 25
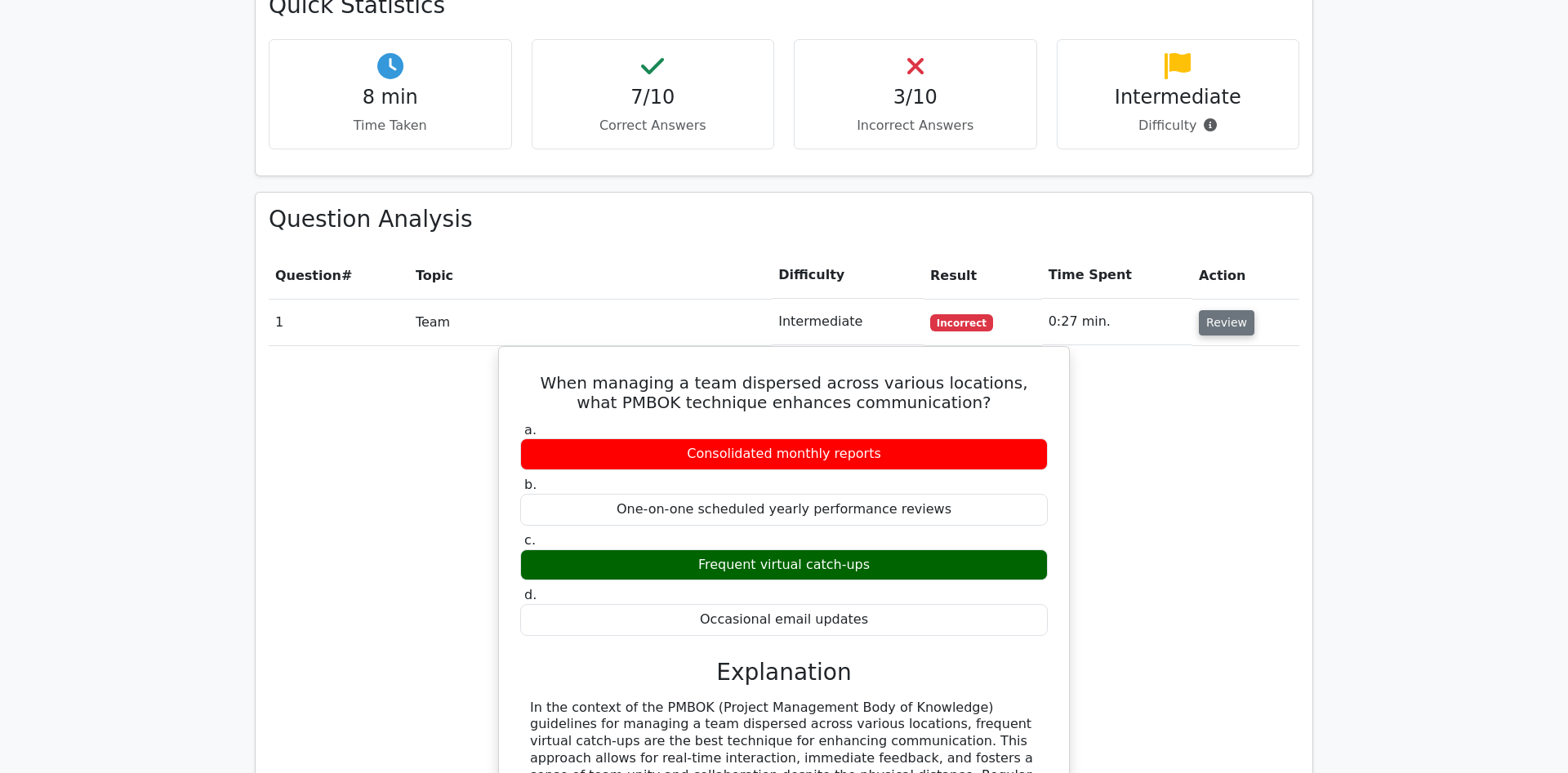
click at [1231, 310] on button "Review" at bounding box center [1226, 322] width 56 height 25
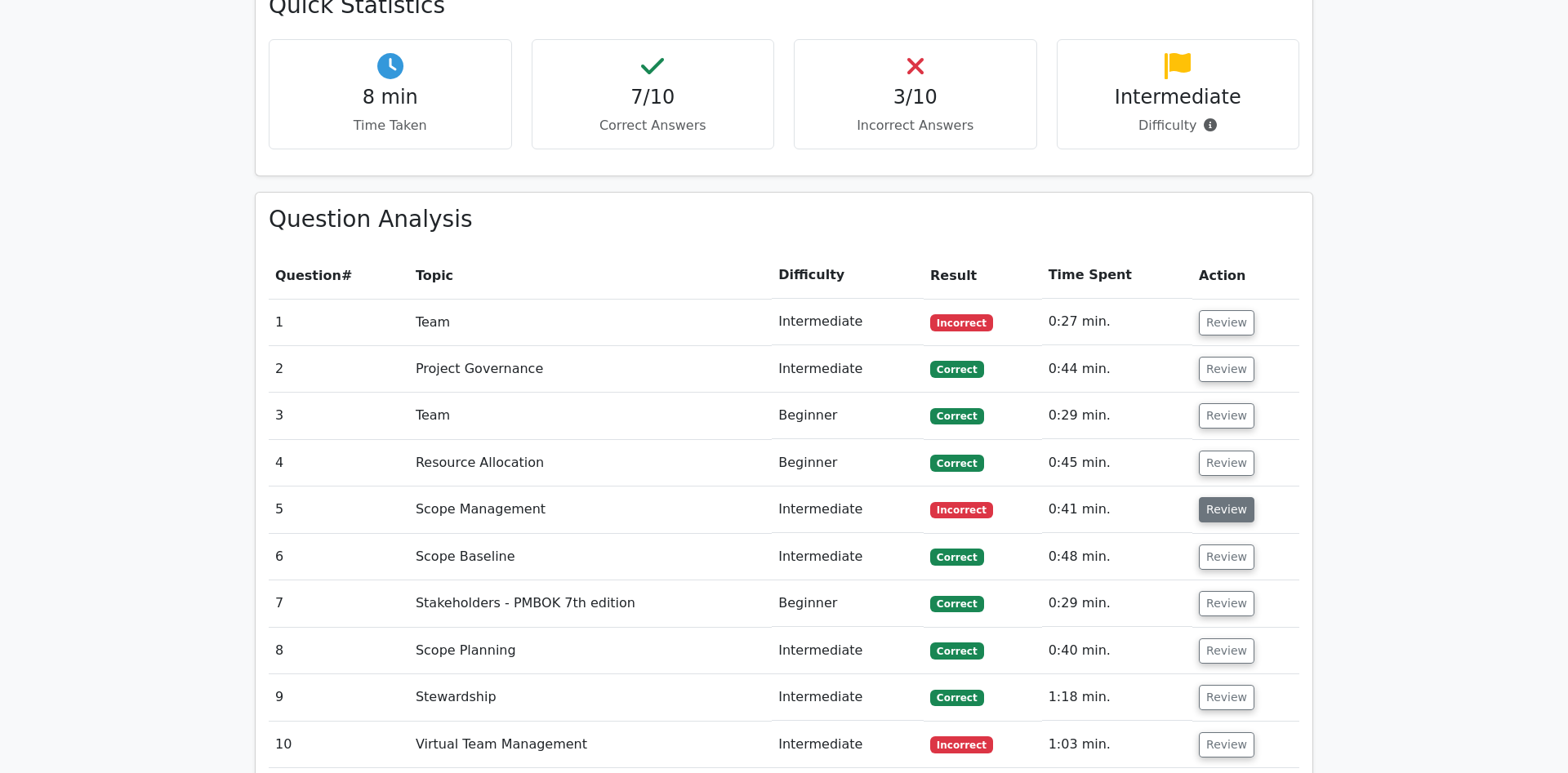
click at [1225, 497] on button "Review" at bounding box center [1226, 510] width 56 height 25
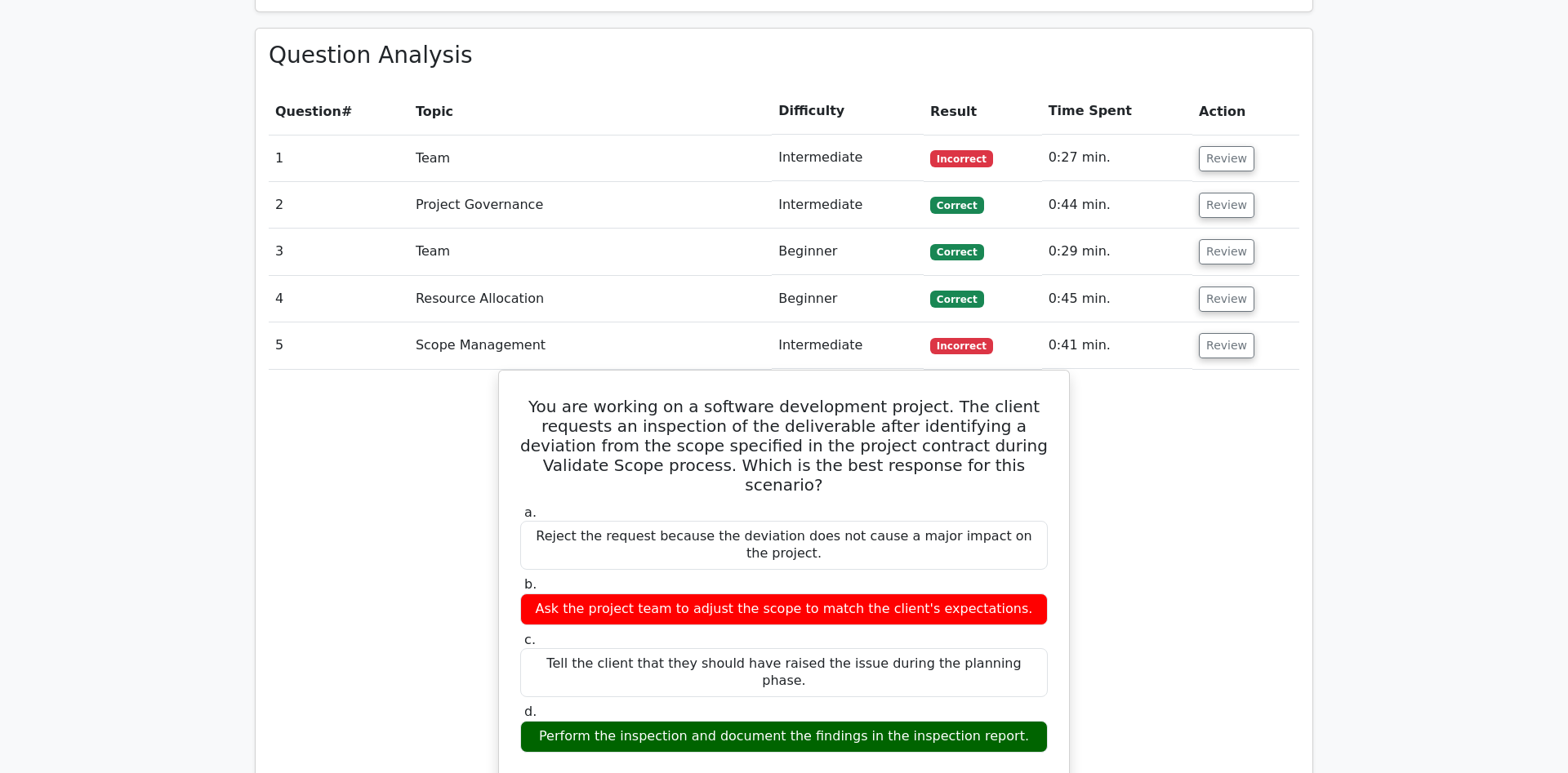
scroll to position [1332, 0]
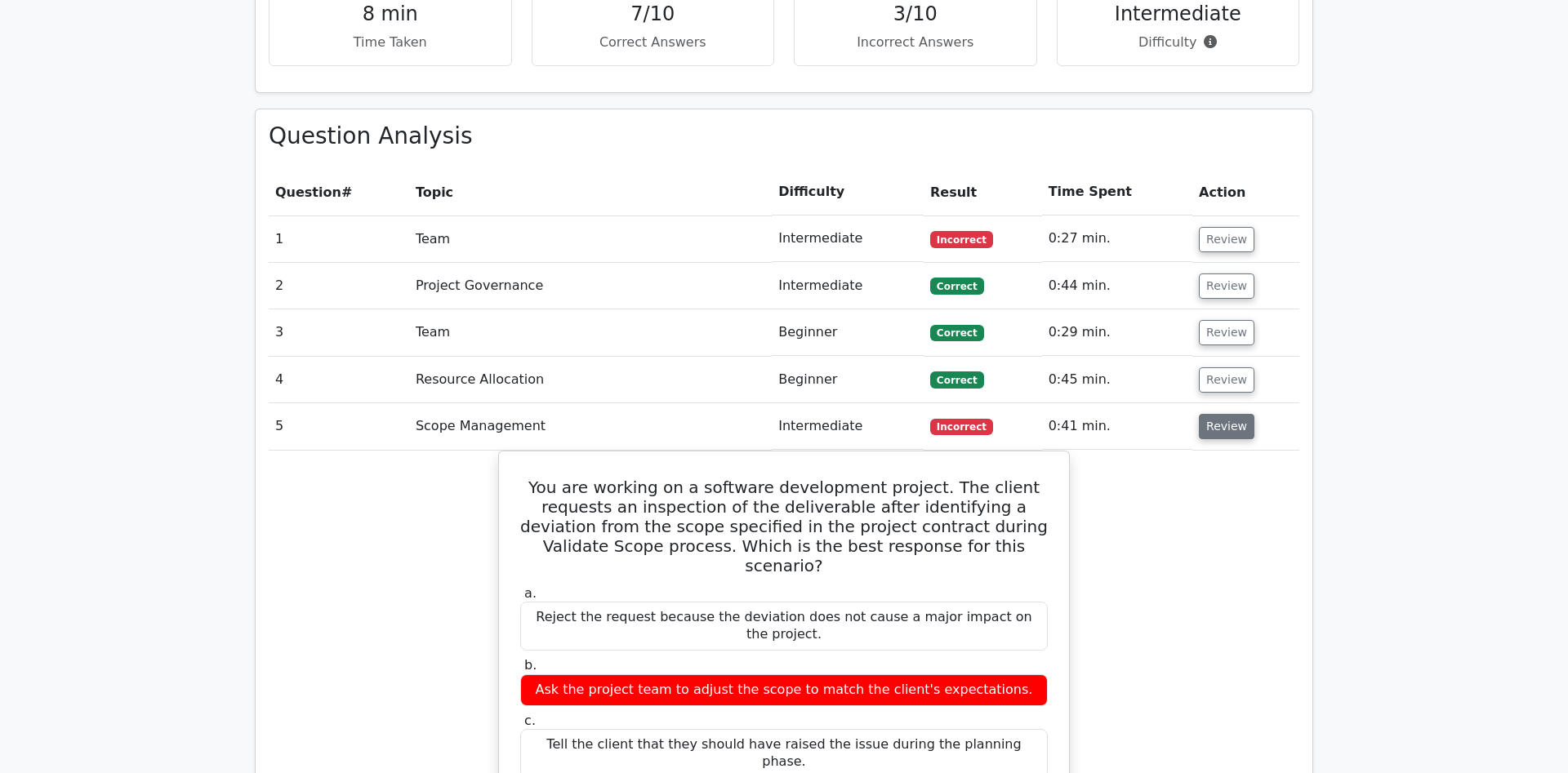
click at [1221, 414] on button "Review" at bounding box center [1226, 426] width 56 height 25
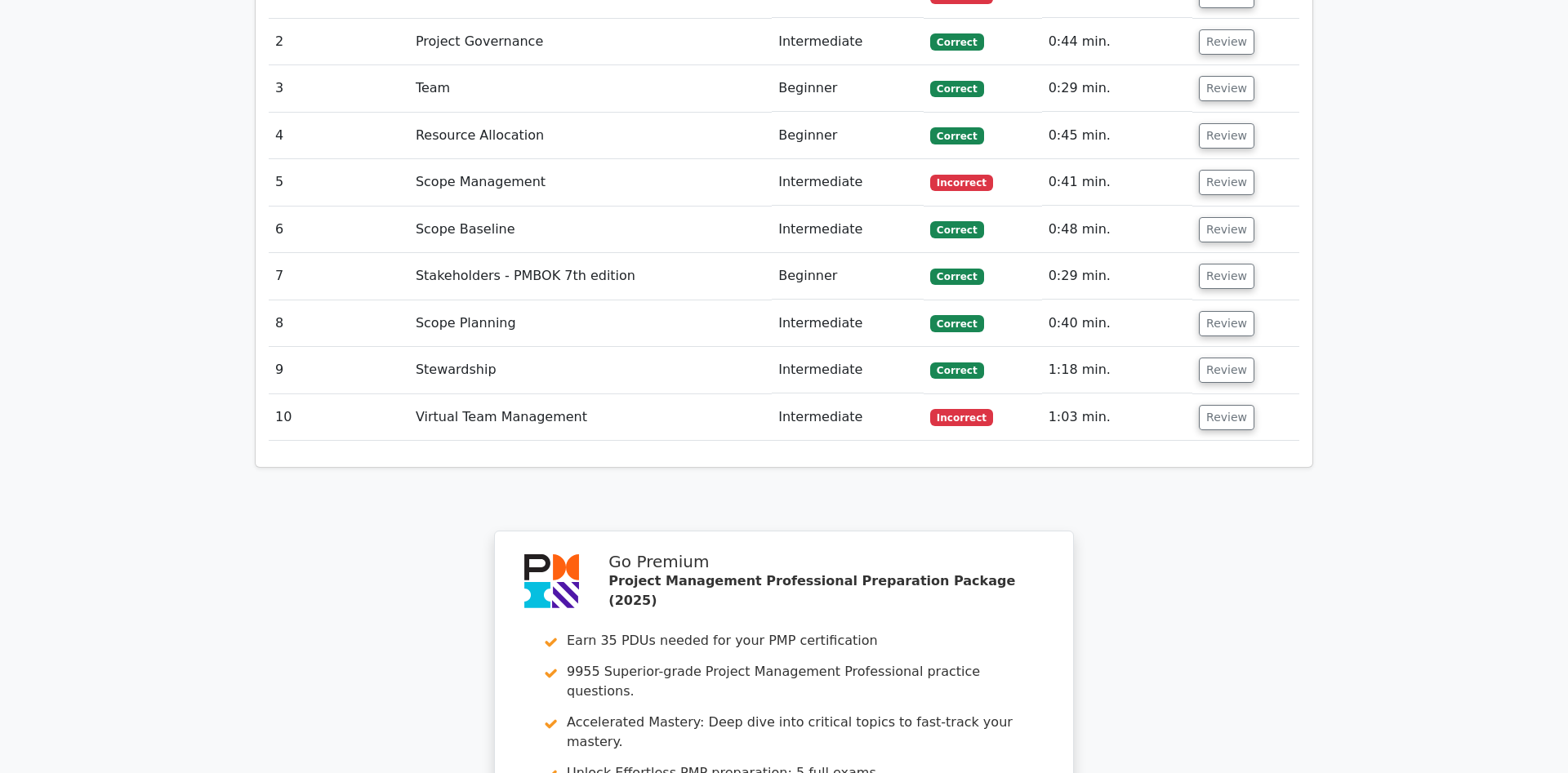
scroll to position [1582, 0]
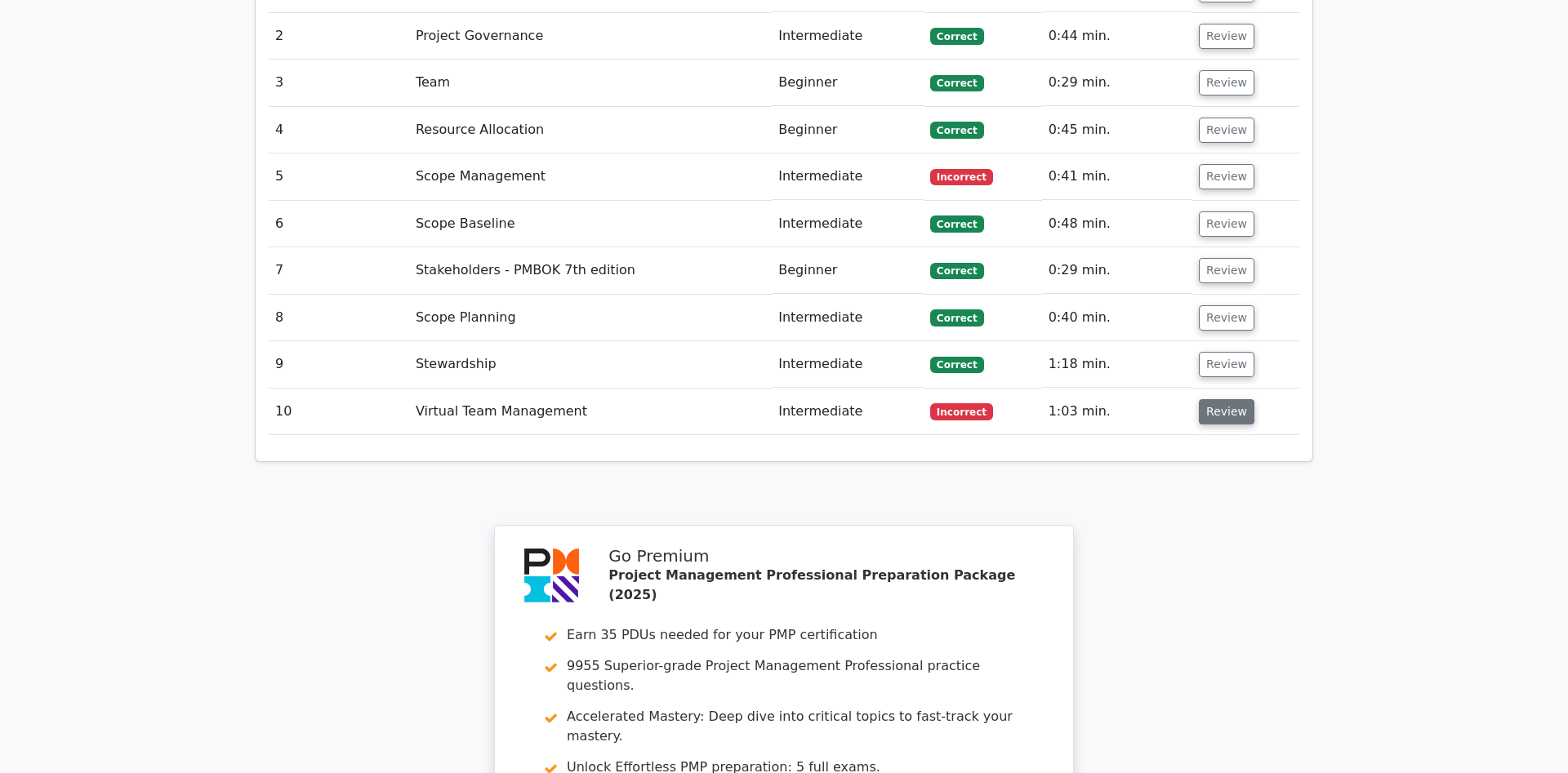
click at [1227, 399] on button "Review" at bounding box center [1226, 411] width 56 height 25
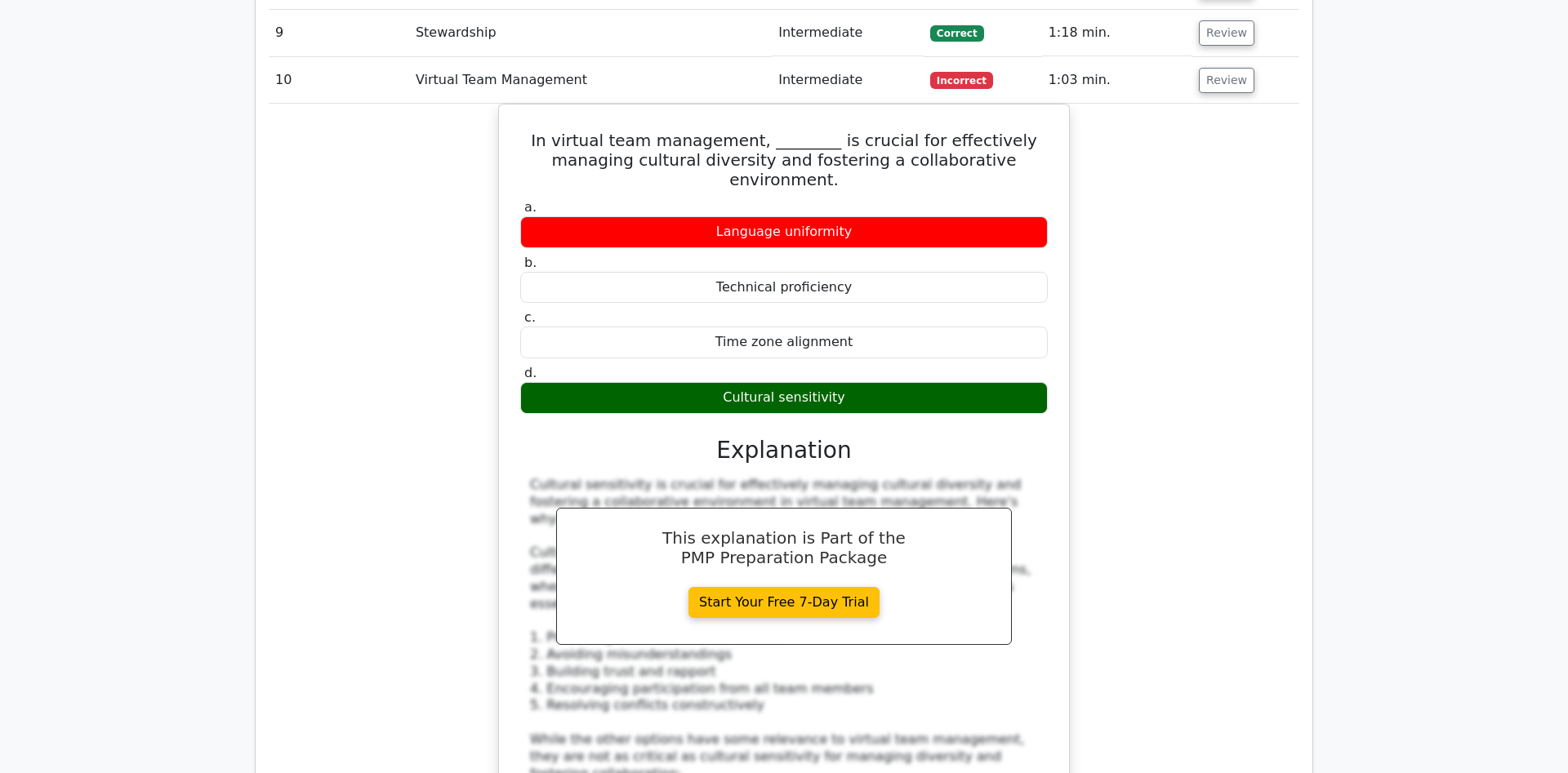
scroll to position [1832, 0]
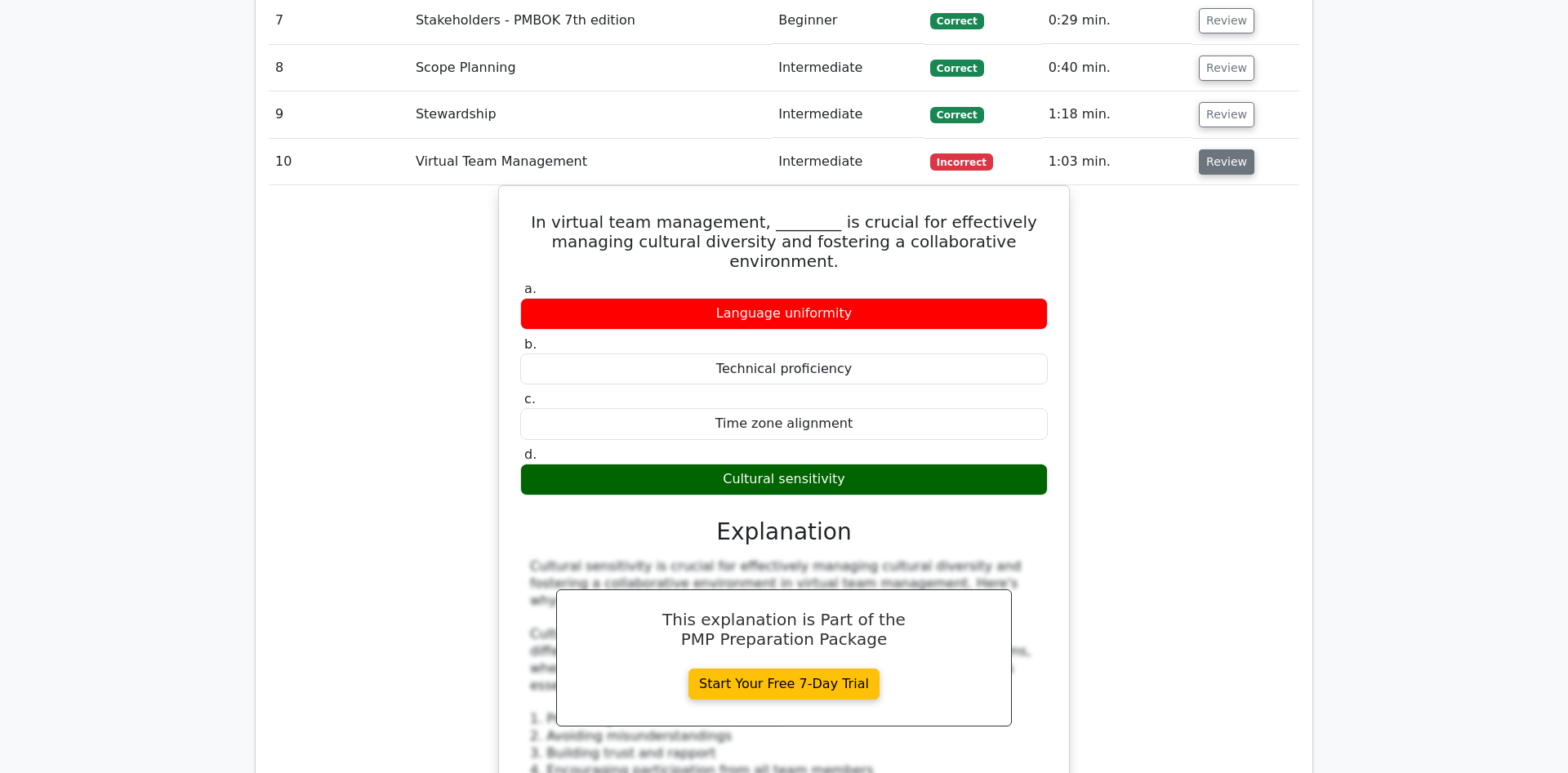
click at [1203, 150] on button "Review" at bounding box center [1226, 162] width 56 height 25
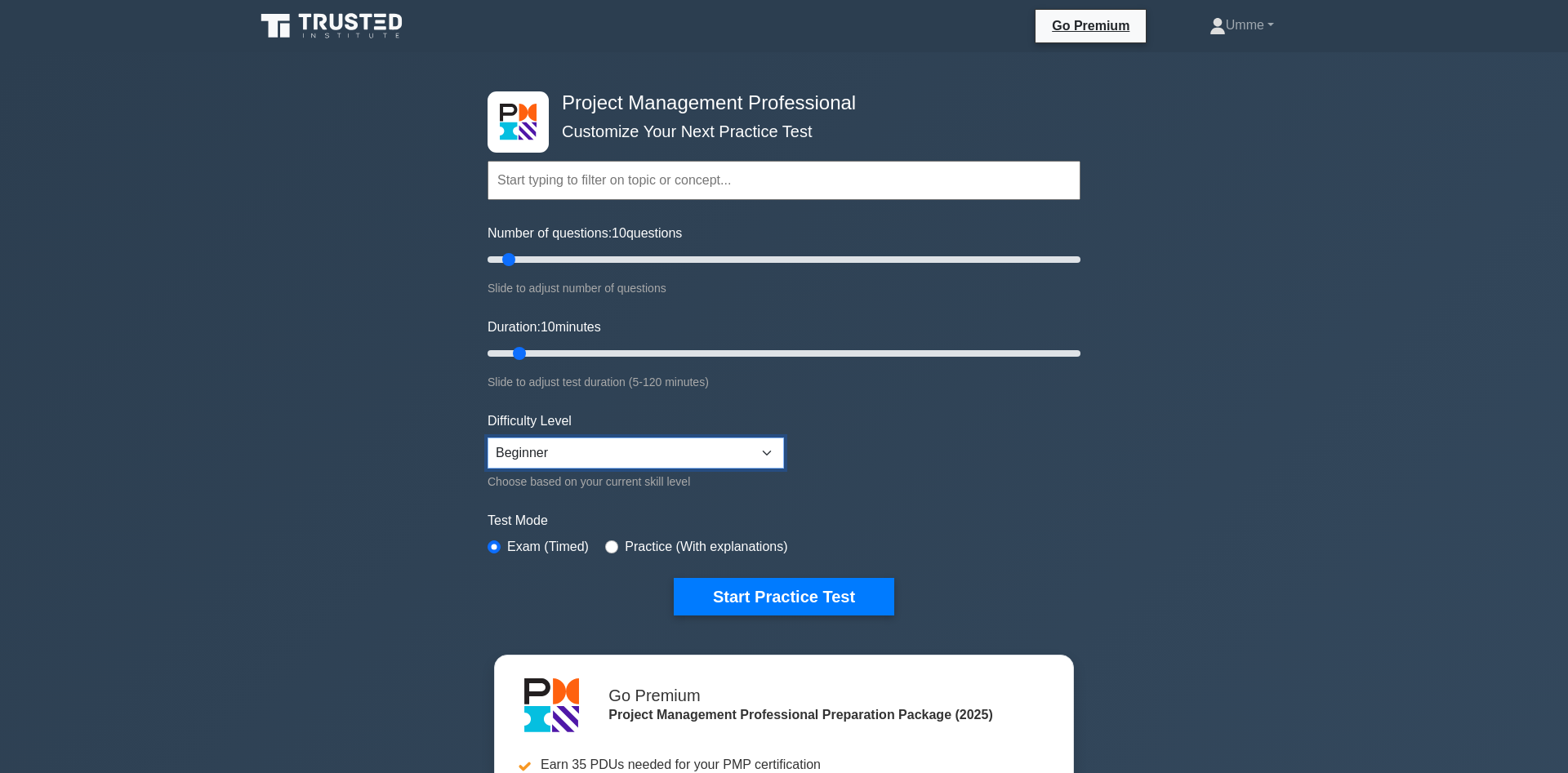
click at [487, 437] on select "Beginner Intermediate Expert" at bounding box center [635, 452] width 296 height 31
select select "expert"
click option "Expert" at bounding box center [0, 0] width 0 height 0
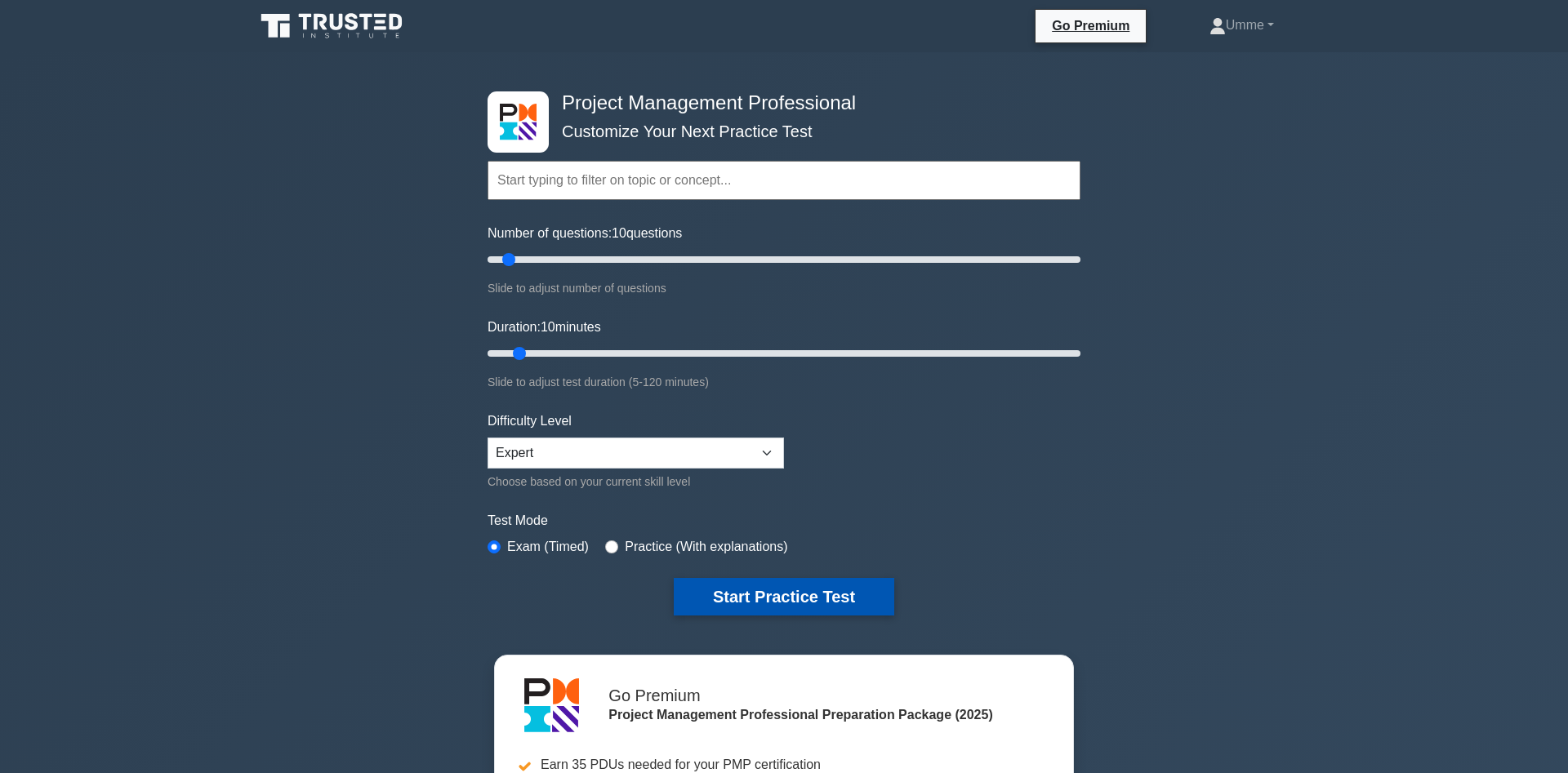
click at [772, 589] on button "Start Practice Test" at bounding box center [783, 596] width 220 height 37
